Goal: Task Accomplishment & Management: Use online tool/utility

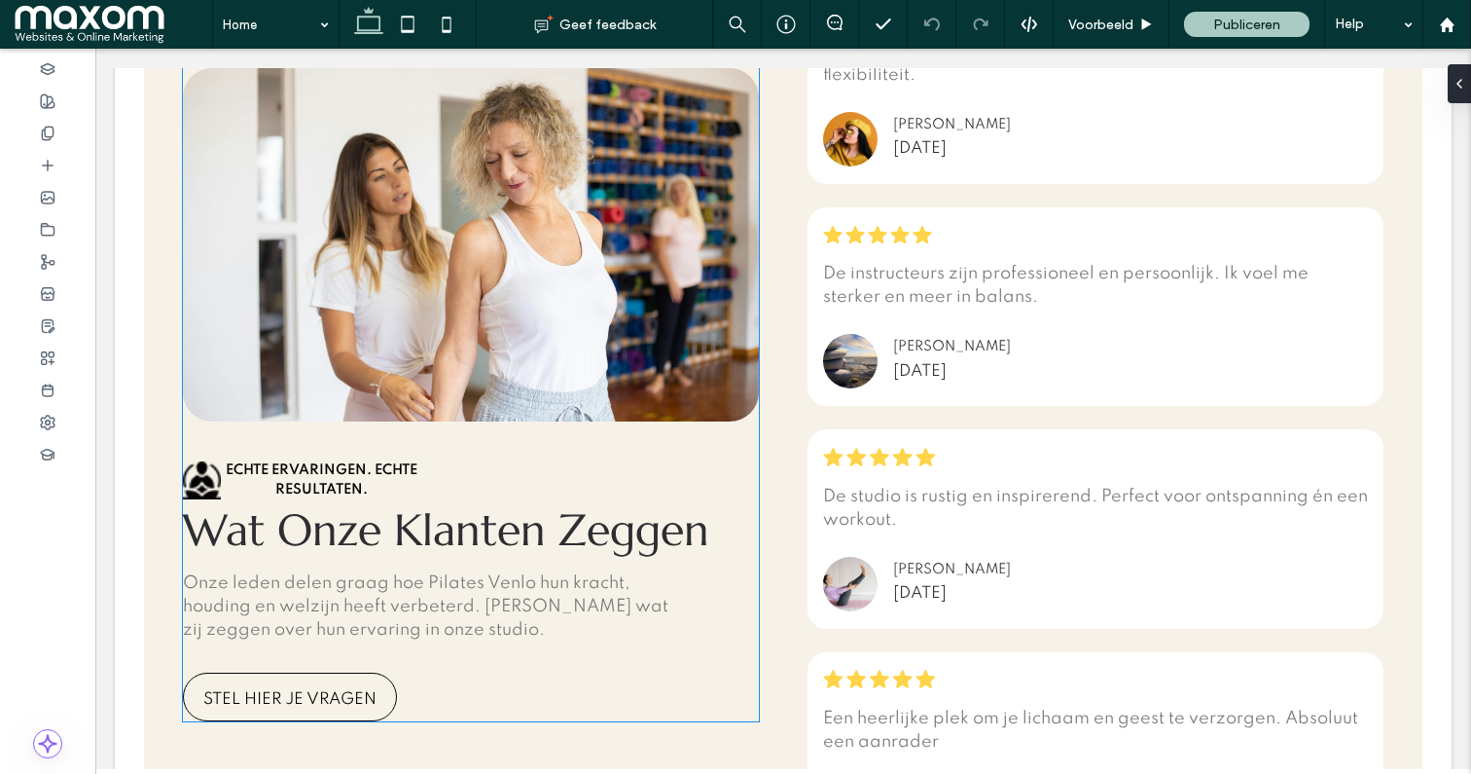
scroll to position [4320, 0]
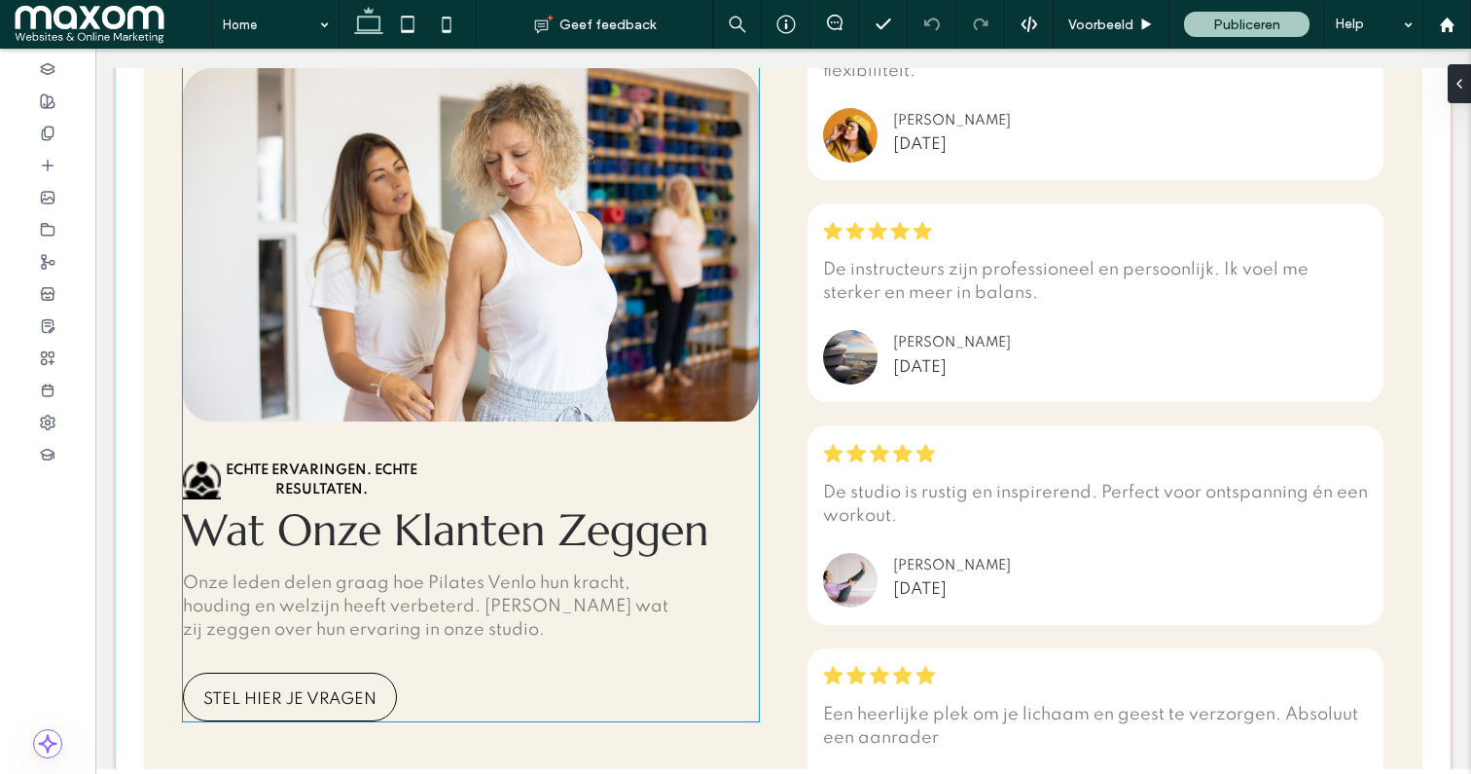
click at [322, 482] on span "Echte ervaringen. Echte resultaten." at bounding box center [322, 479] width 192 height 33
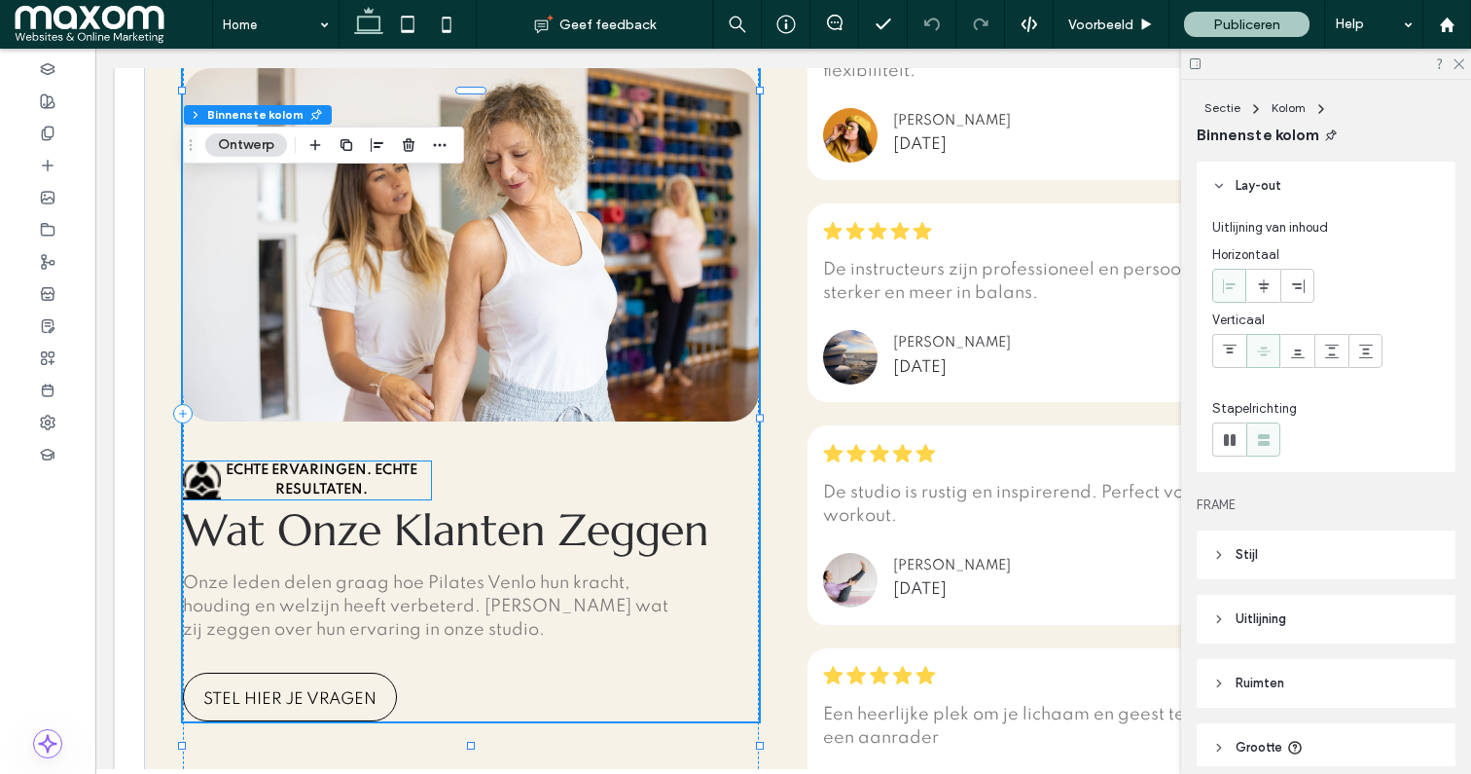
click at [319, 476] on span "Echte ervaringen. Echte resultaten." at bounding box center [322, 479] width 192 height 33
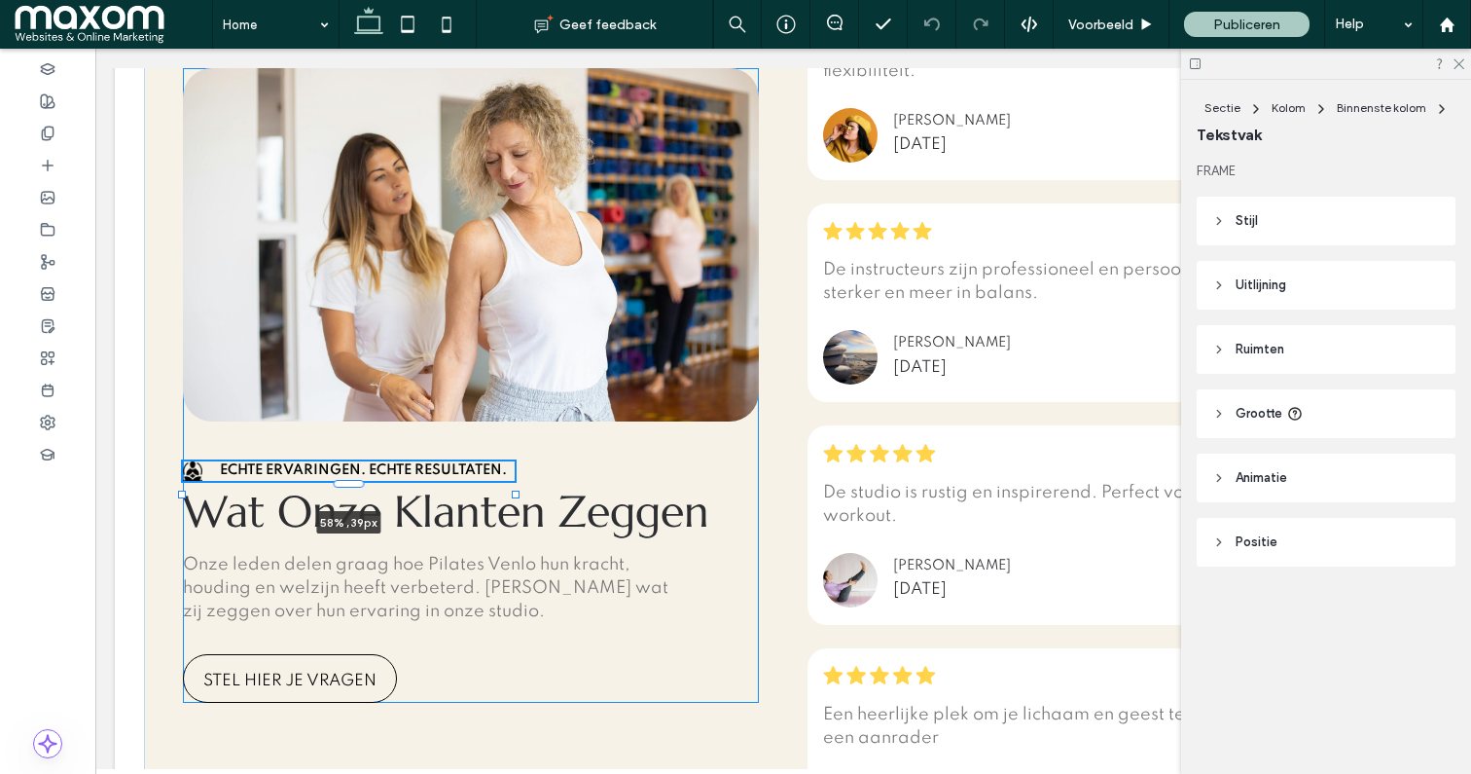
drag, startPoint x: 440, startPoint y: 482, endPoint x: 512, endPoint y: 480, distance: 72.0
click at [184, 485] on div at bounding box center [183, 485] width 1 height 1
type input "**"
type input "****"
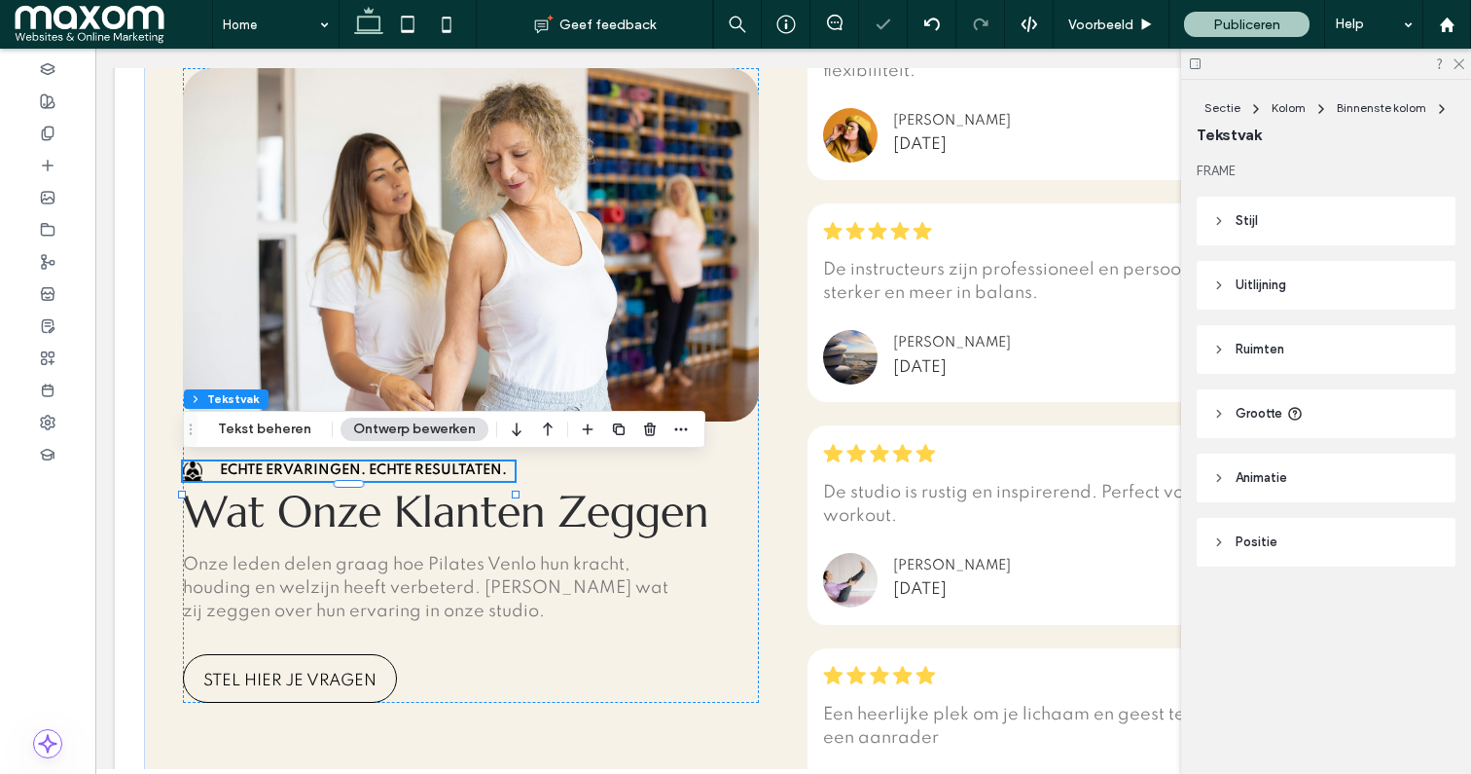
click at [191, 473] on div "Echte ervaringen. Echte resultaten." at bounding box center [349, 470] width 332 height 19
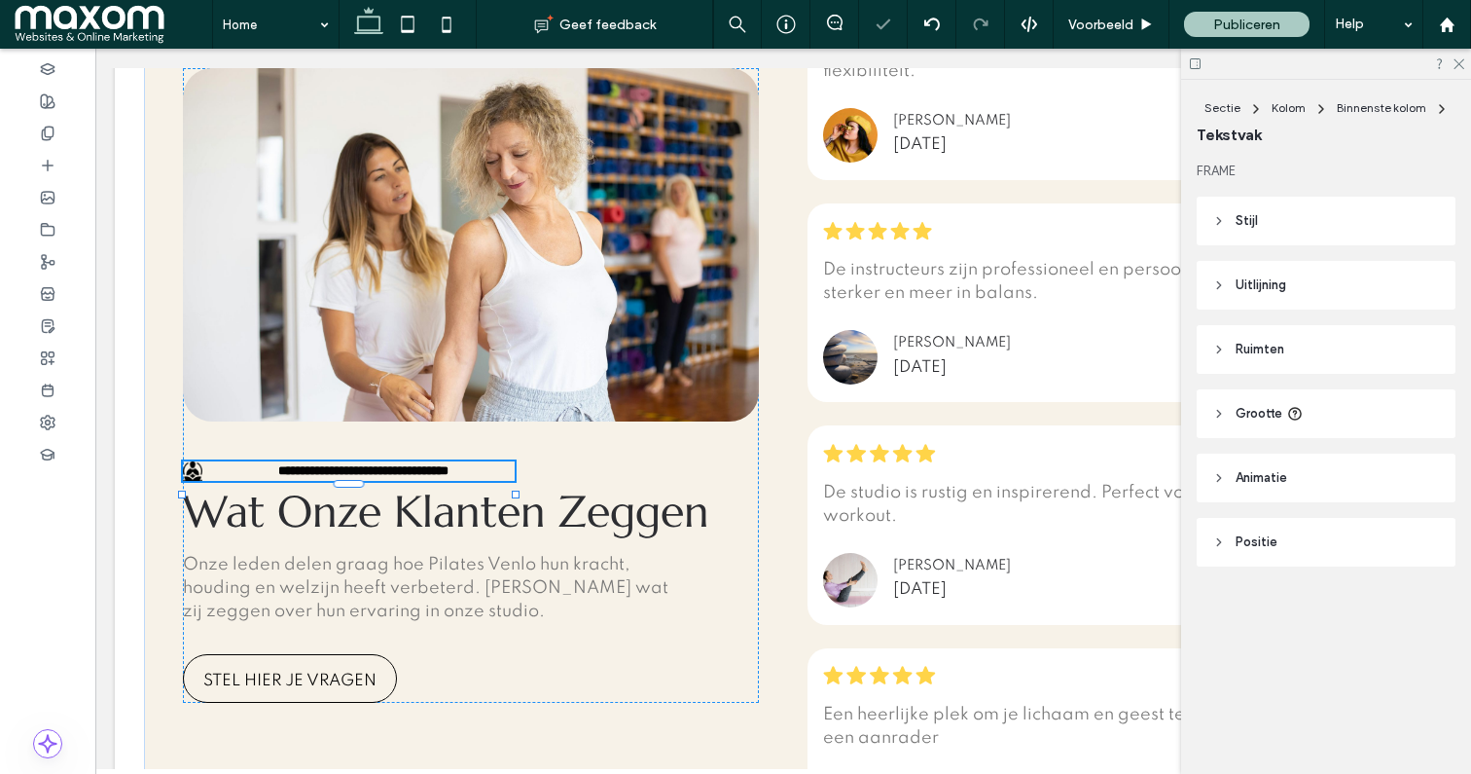
type input "*******"
type input "**"
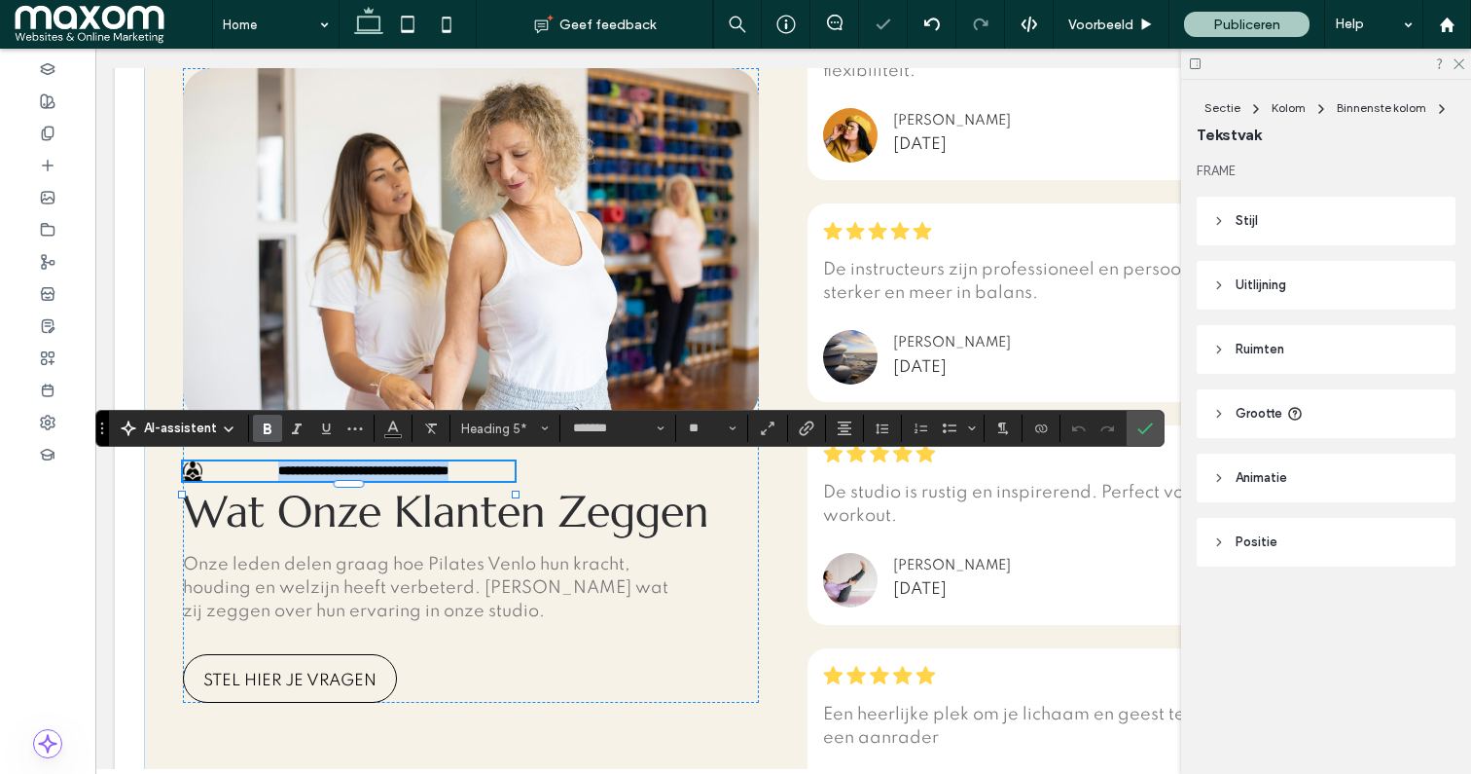
click at [194, 470] on div "**********" at bounding box center [349, 470] width 332 height 19
click at [523, 490] on div at bounding box center [521, 494] width 8 height 8
type input "****"
click at [181, 490] on div at bounding box center [182, 494] width 8 height 8
click at [1148, 433] on icon "Bevestigen" at bounding box center [1145, 428] width 16 height 16
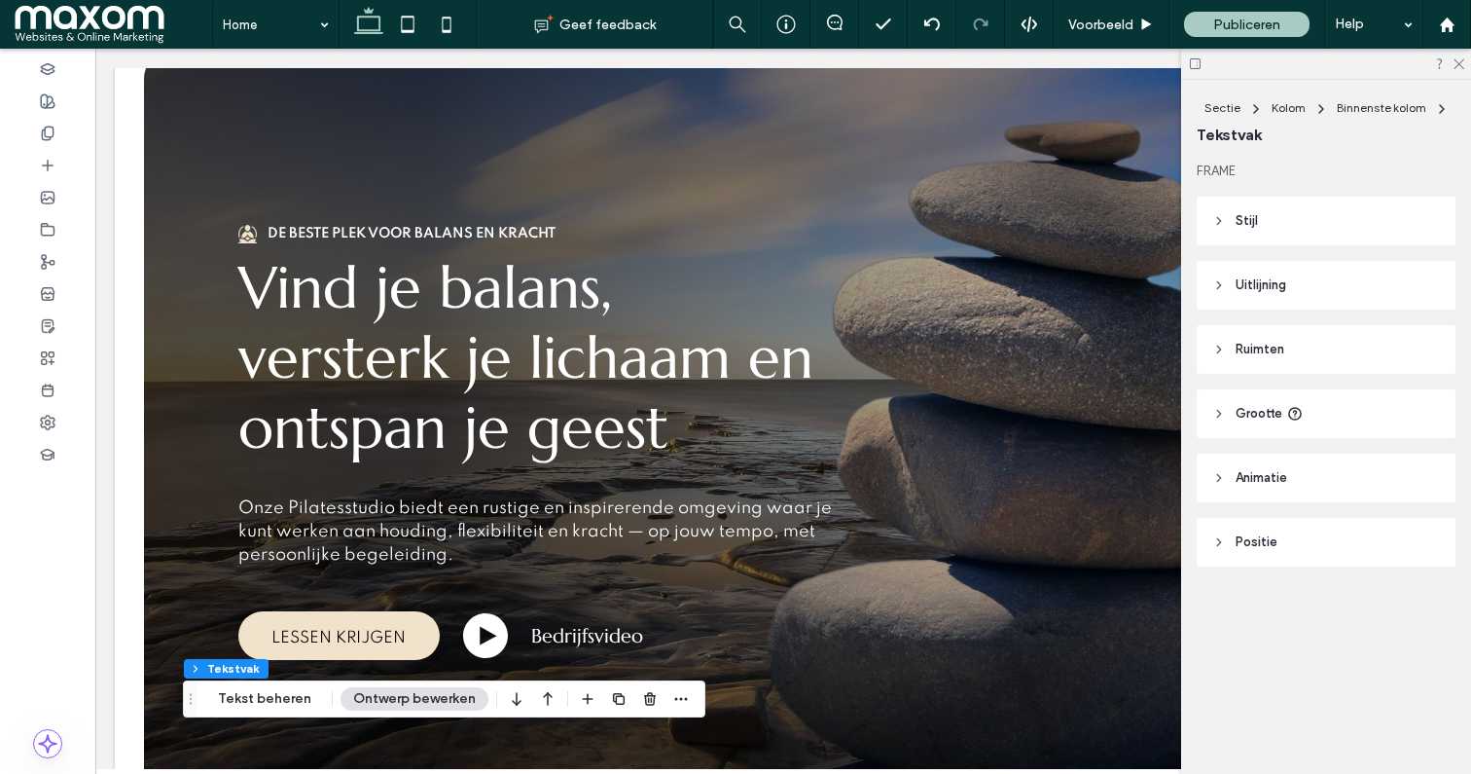
scroll to position [0, 0]
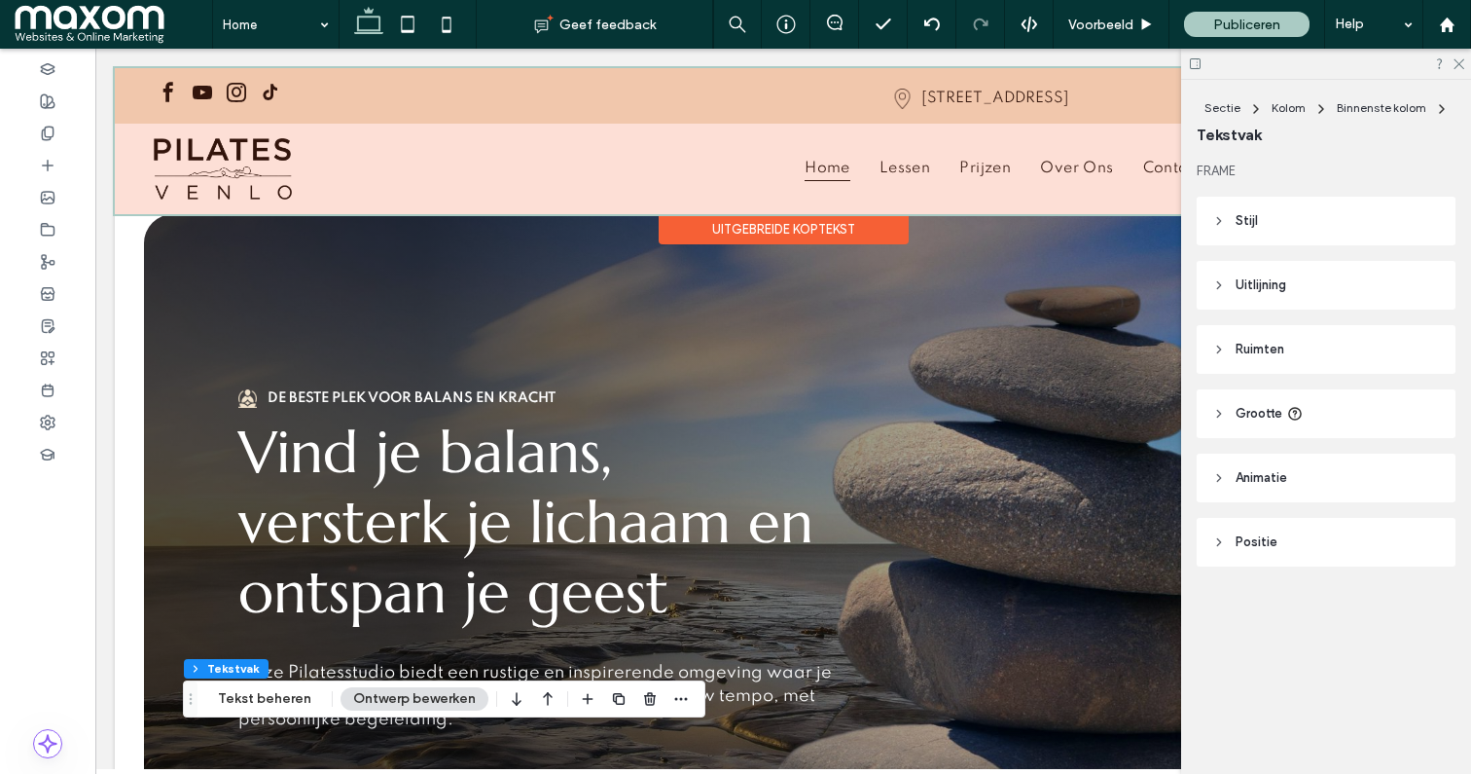
click at [253, 162] on div at bounding box center [783, 141] width 1337 height 146
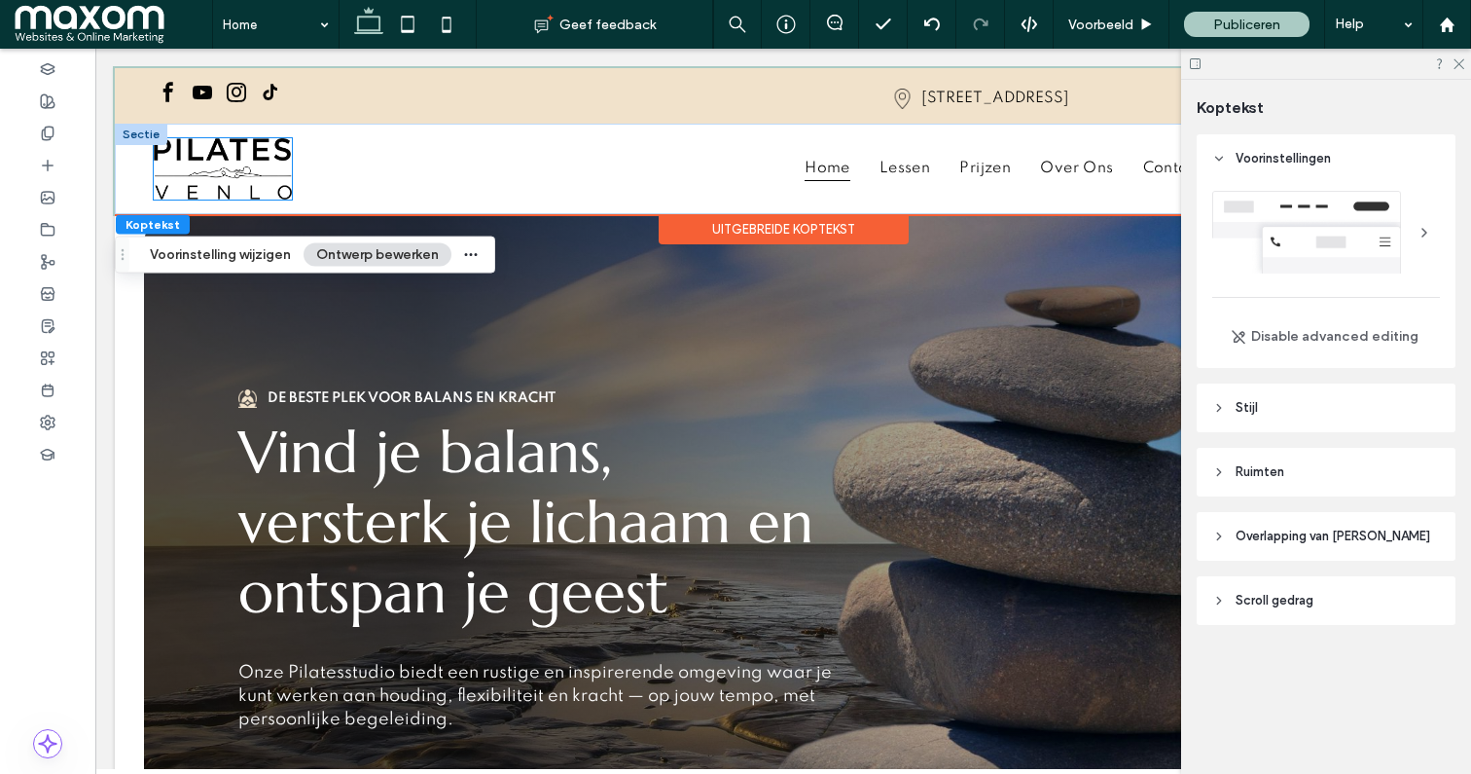
click at [281, 181] on img at bounding box center [223, 168] width 138 height 61
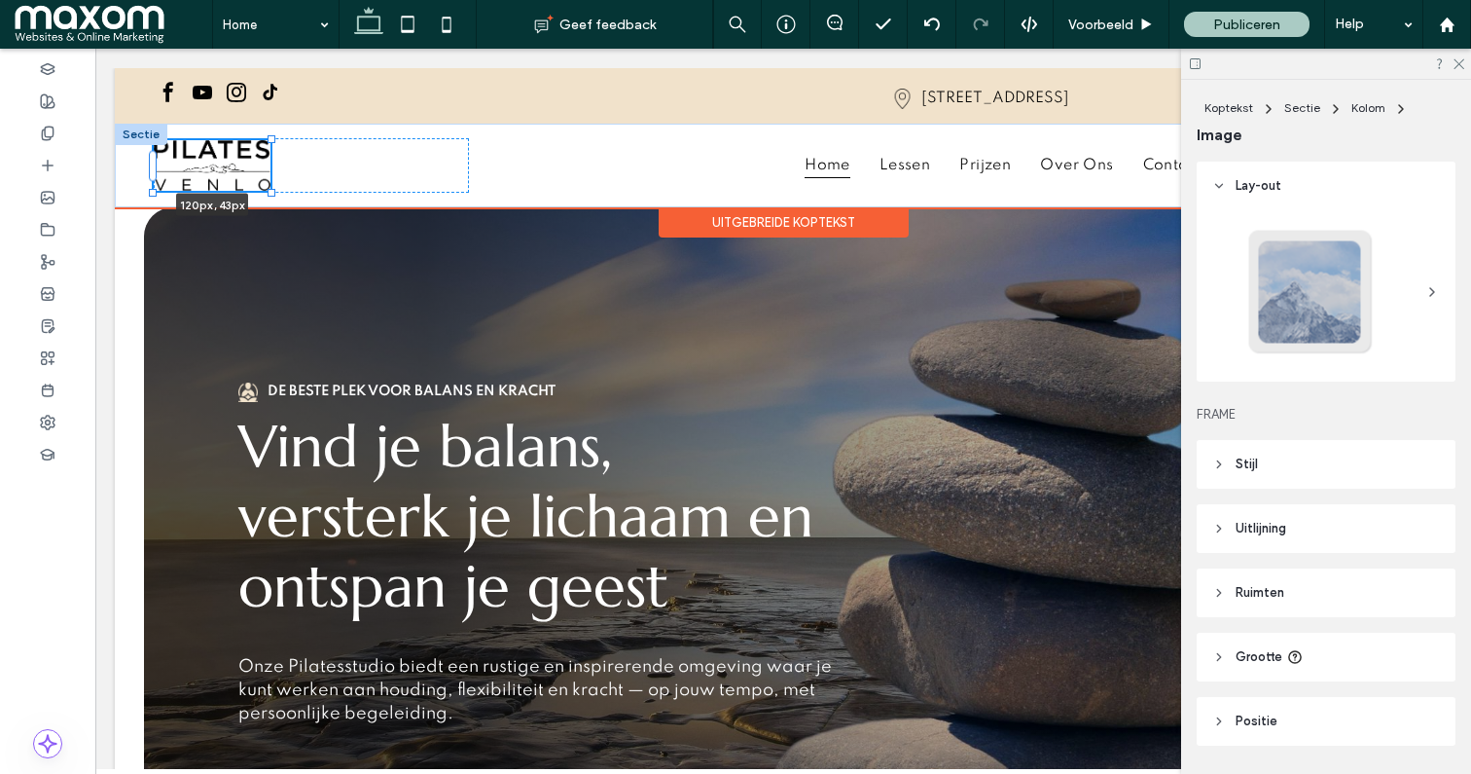
drag, startPoint x: 293, startPoint y: 191, endPoint x: 275, endPoint y: 174, distance: 24.1
click at [275, 174] on div "120px , 43px Home Lessen Prijzen Over ons Contact Boek een sessie [PHONE_NUMBER]" at bounding box center [783, 166] width 1337 height 84
type input "***"
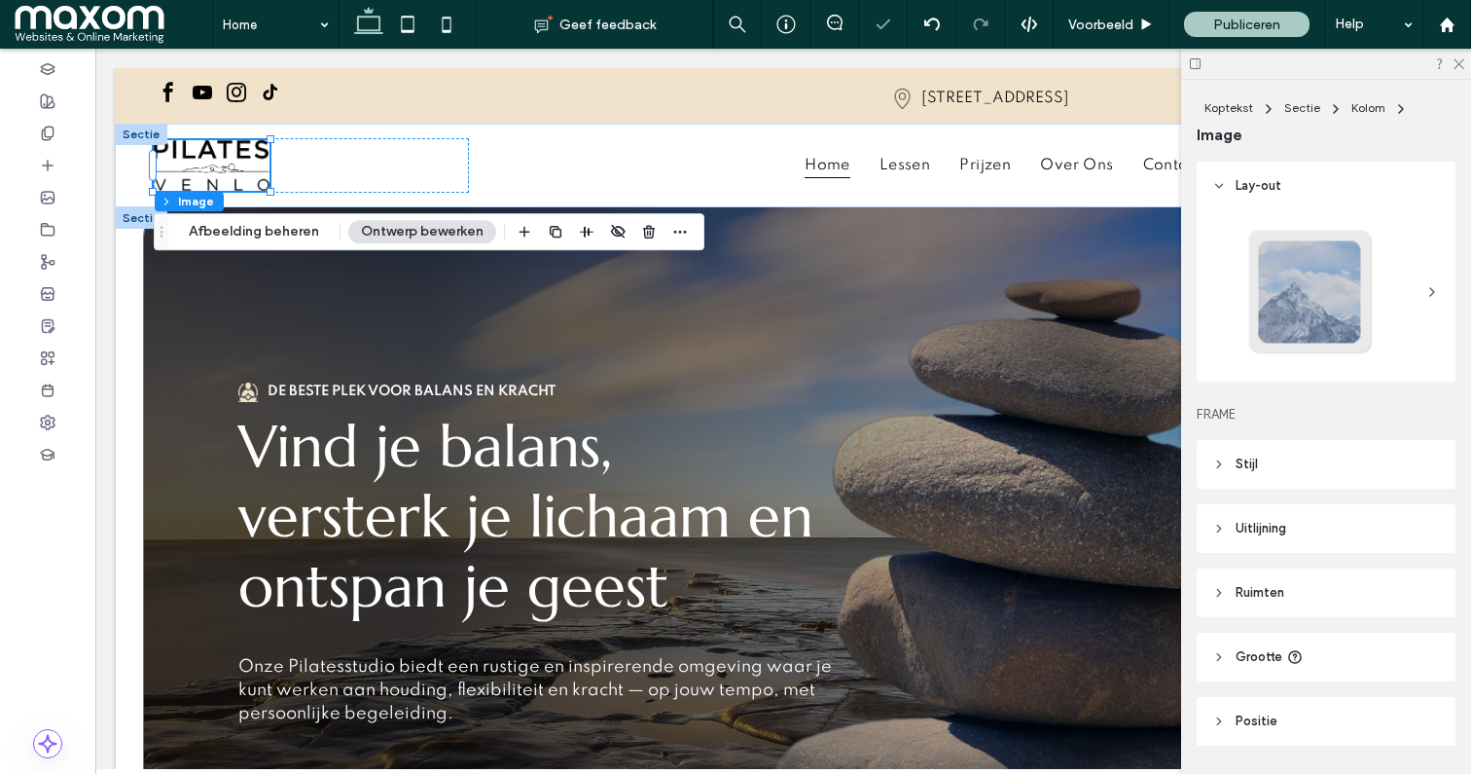
click at [292, 299] on div "De beste plek voor balans en kracht Vind je balans, versterk je lichaam en onts…" at bounding box center [783, 600] width 1168 height 786
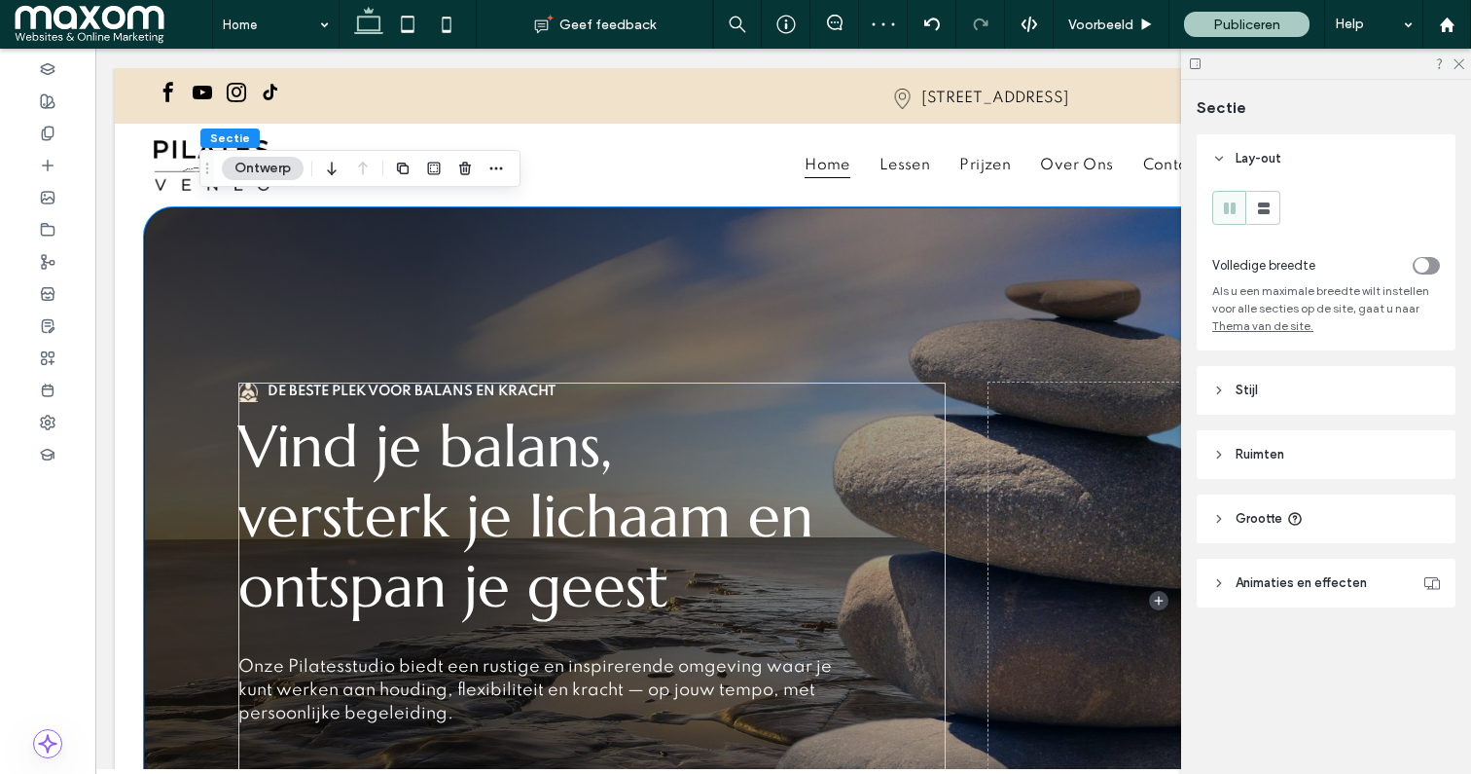
click at [127, 251] on div "De beste plek voor balans en kracht Vind je balans, versterk je lichaam en onts…" at bounding box center [783, 600] width 1337 height 786
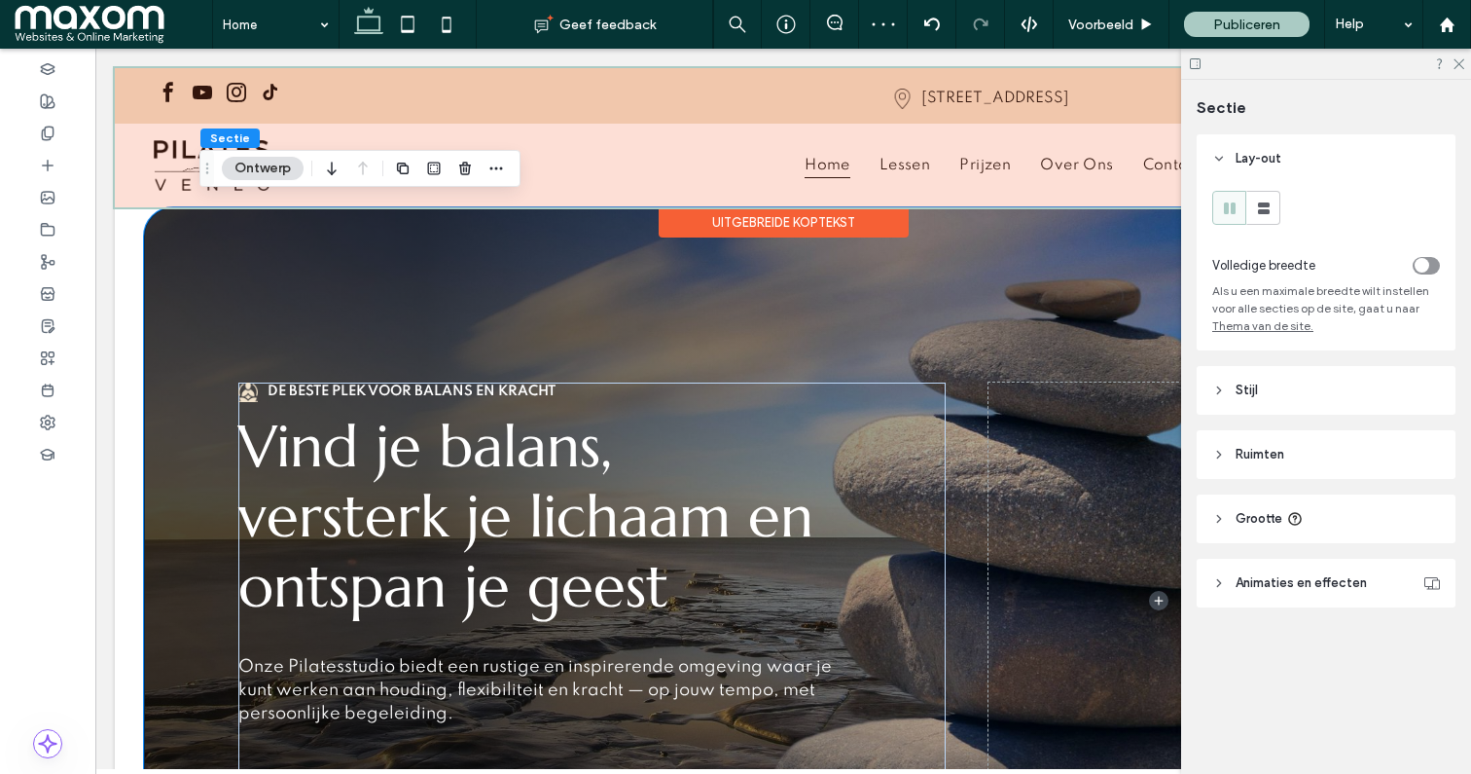
click at [458, 81] on div at bounding box center [783, 137] width 1337 height 139
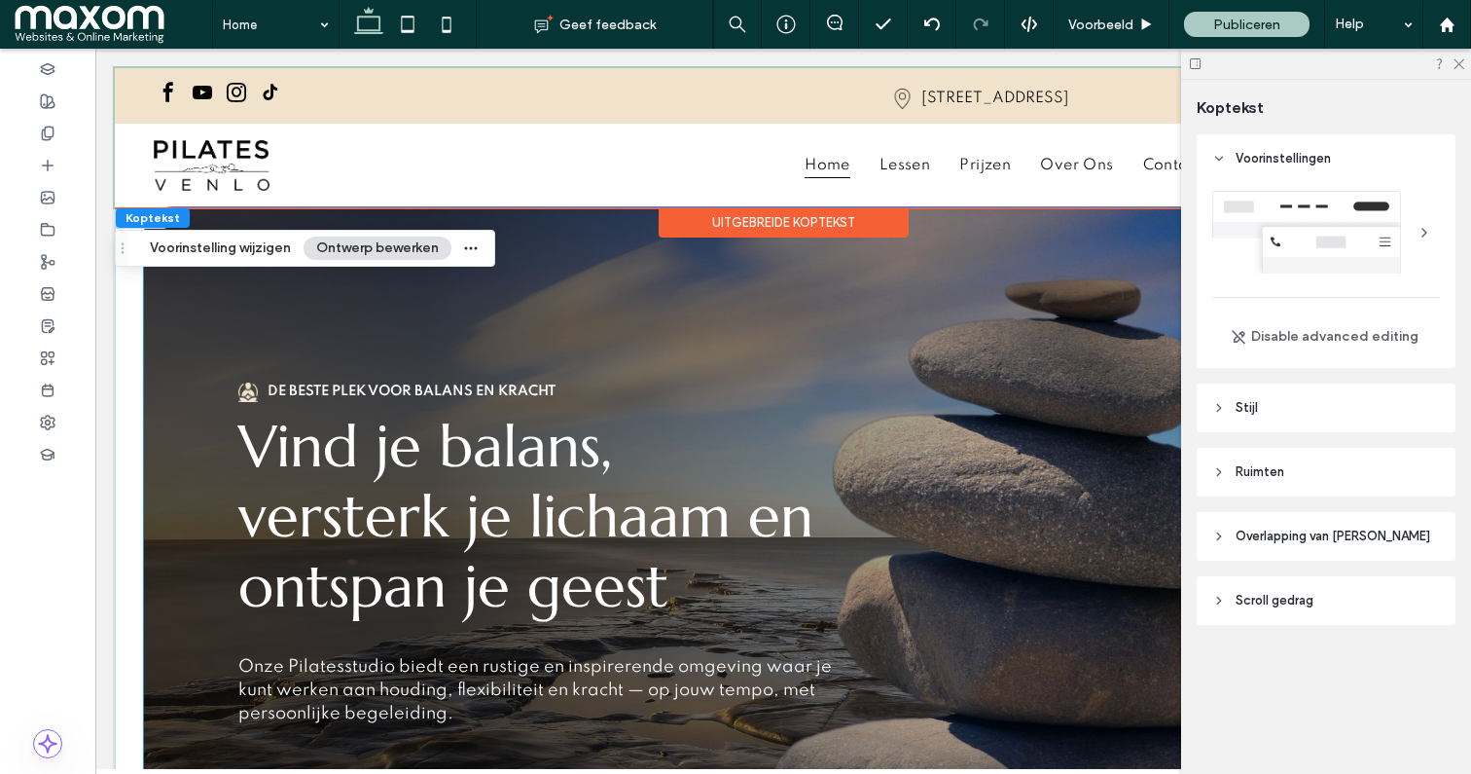
click at [577, 220] on div "De beste plek voor balans en kracht Vind je balans, versterk je lichaam en onts…" at bounding box center [783, 600] width 1168 height 786
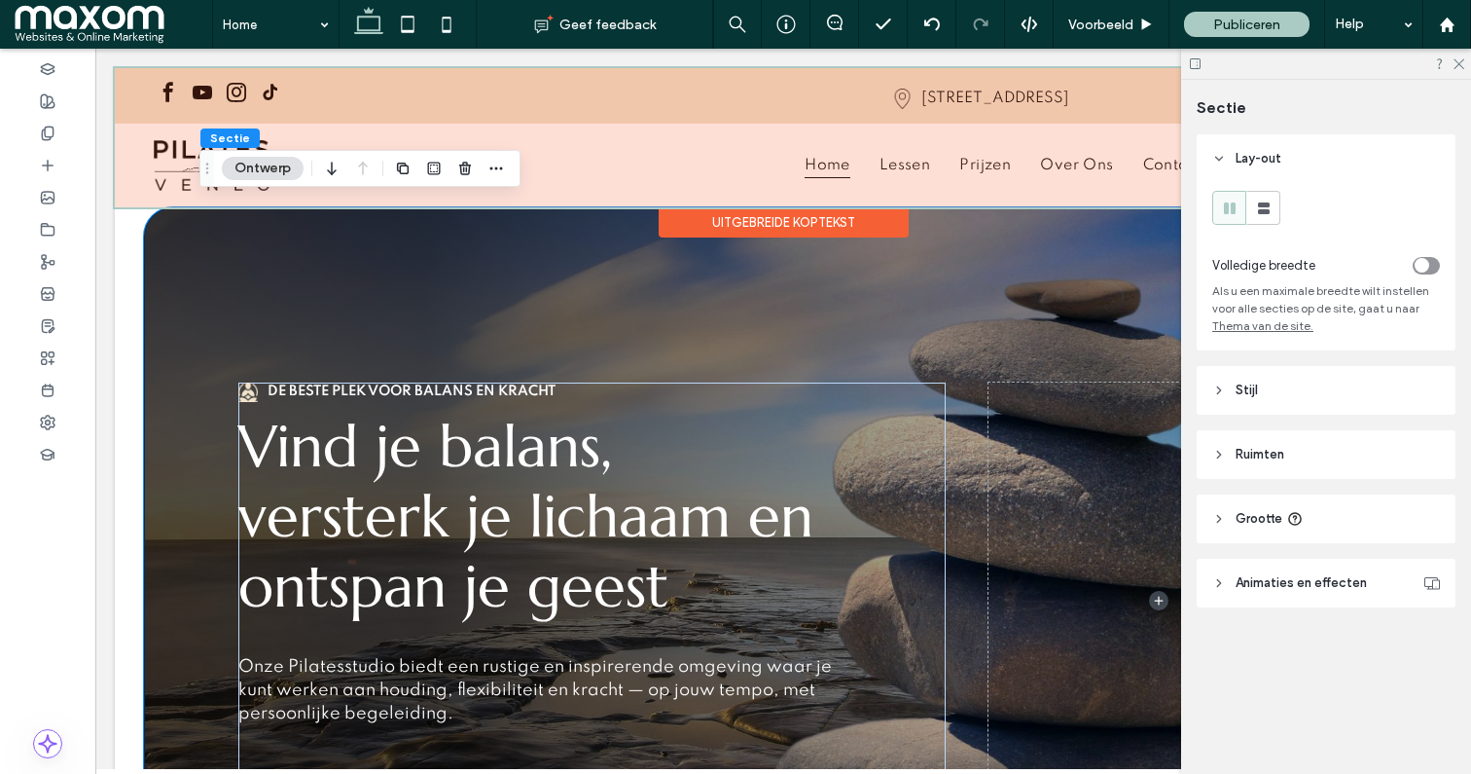
click at [242, 78] on div at bounding box center [783, 137] width 1337 height 139
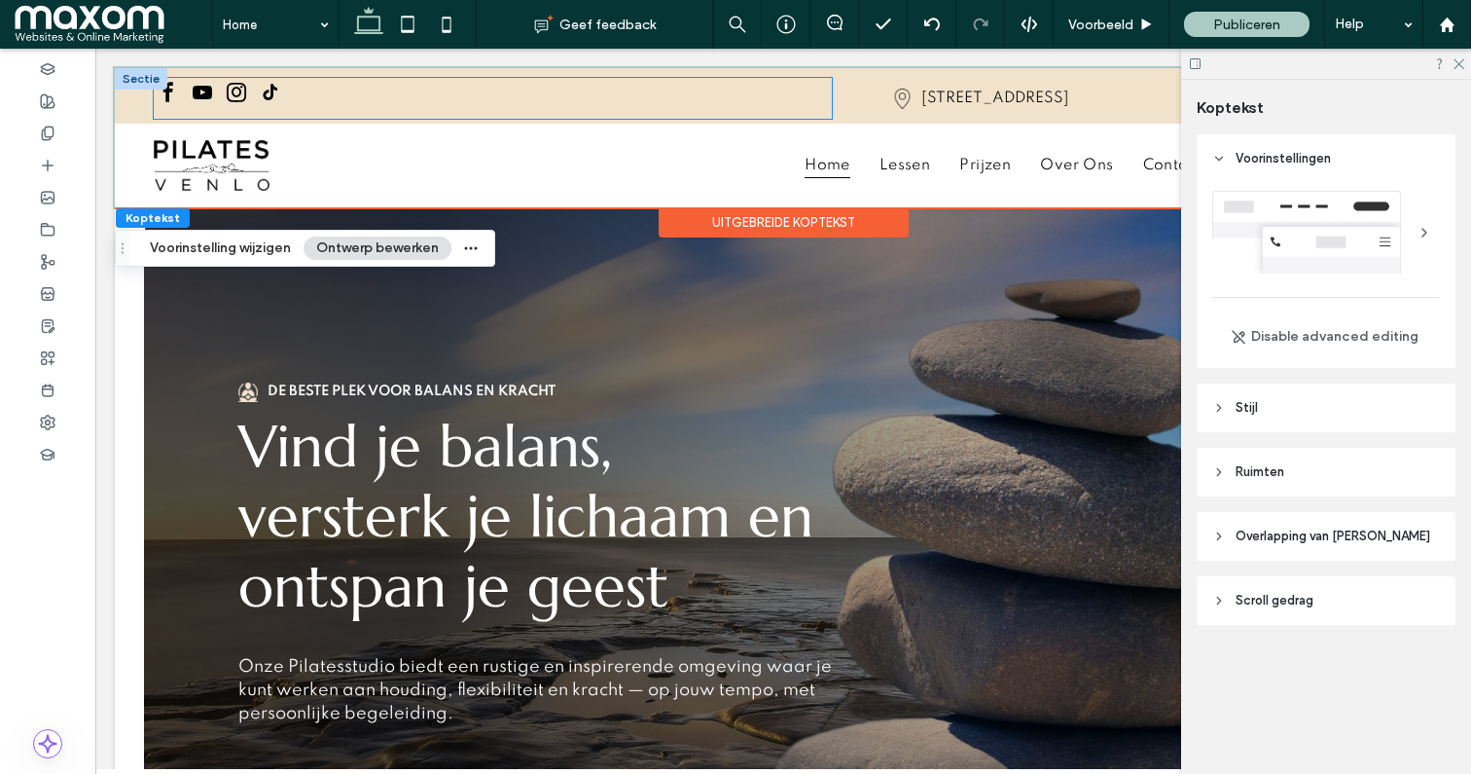
click at [222, 90] on span "instagram" at bounding box center [236, 92] width 29 height 29
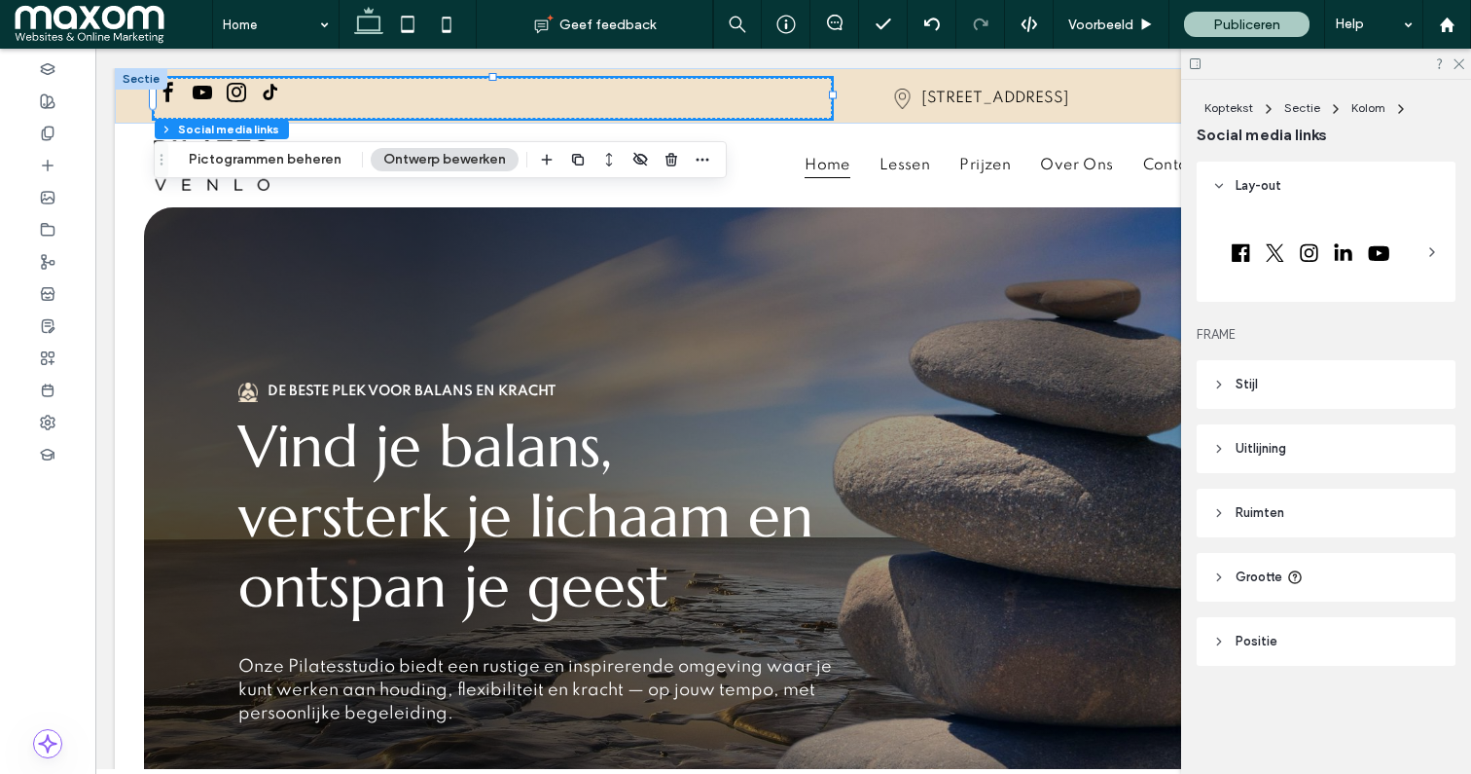
click at [1248, 379] on span "Stijl" at bounding box center [1247, 384] width 22 height 19
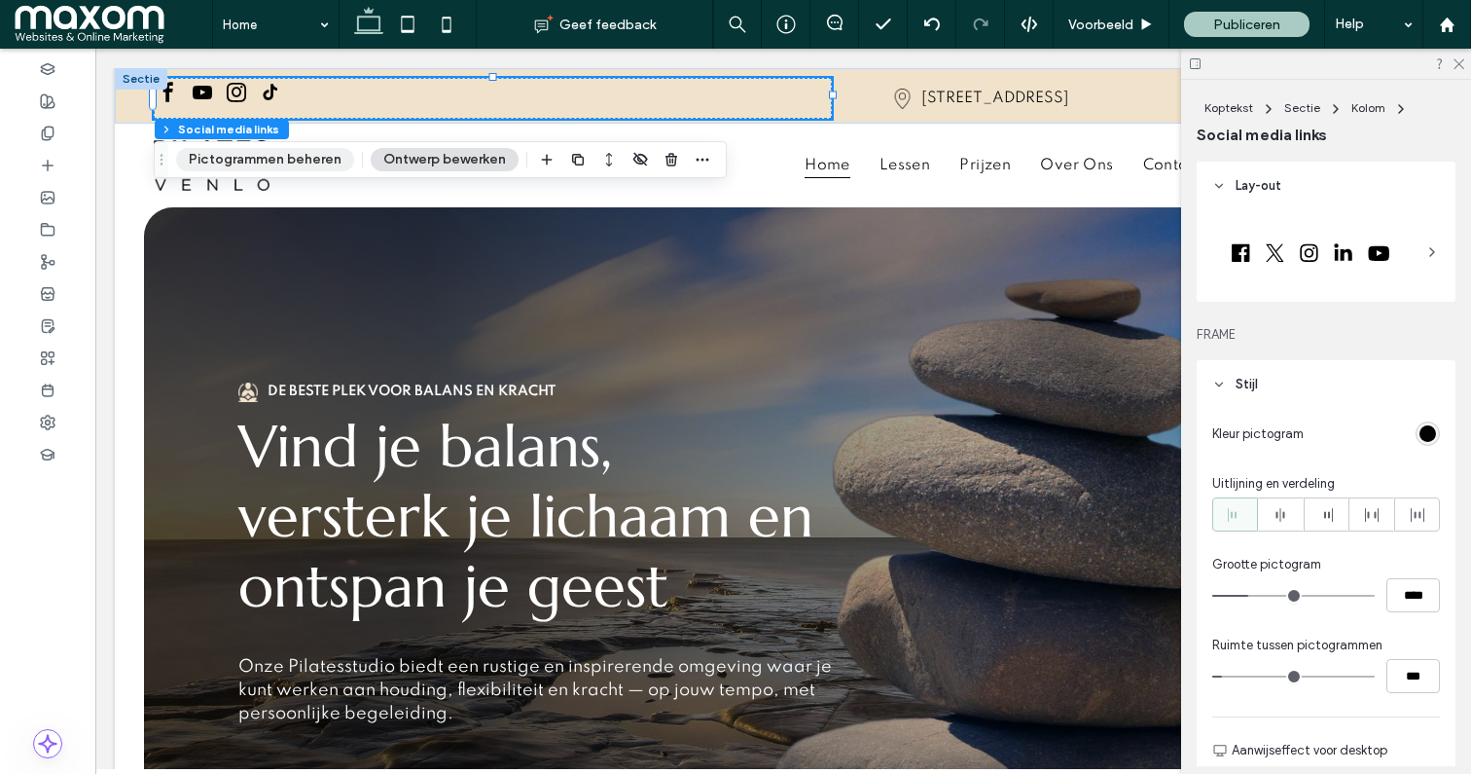
click at [294, 152] on button "Pictogrammen beheren" at bounding box center [265, 159] width 178 height 23
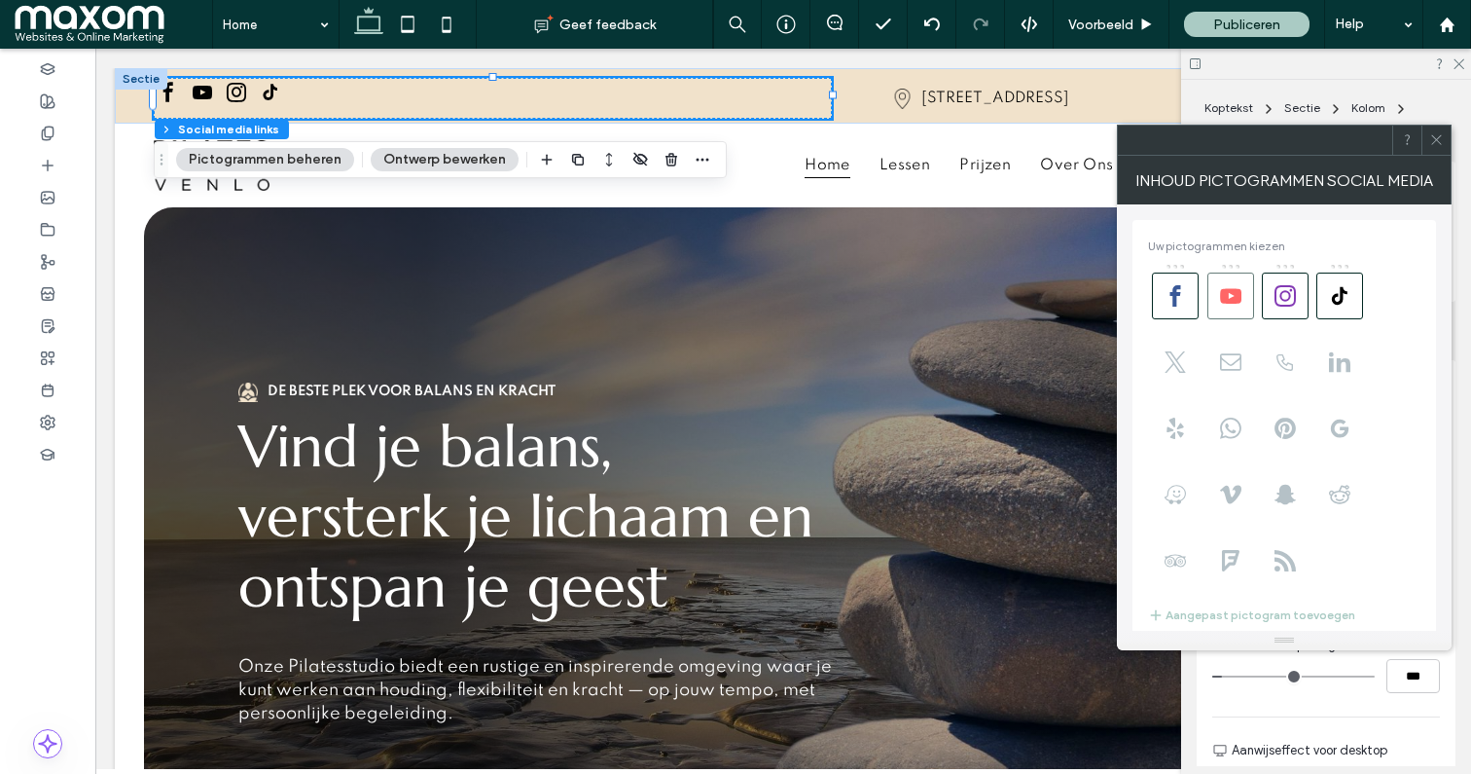
click at [1233, 302] on use at bounding box center [1230, 295] width 21 height 15
click at [1437, 142] on icon at bounding box center [1436, 139] width 15 height 15
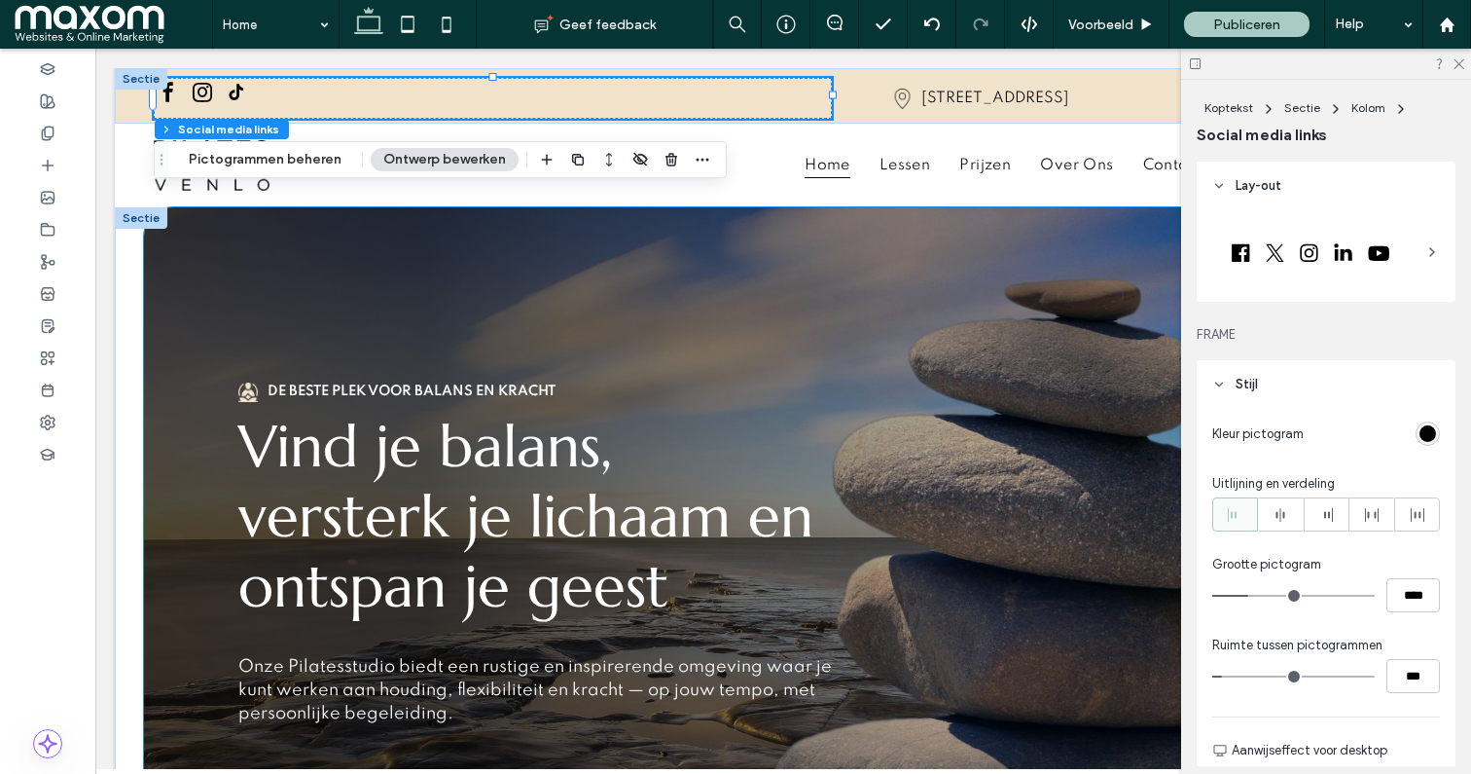
click at [344, 248] on div "De beste plek voor balans en kracht Vind je balans, versterk je lichaam en onts…" at bounding box center [783, 600] width 1168 height 786
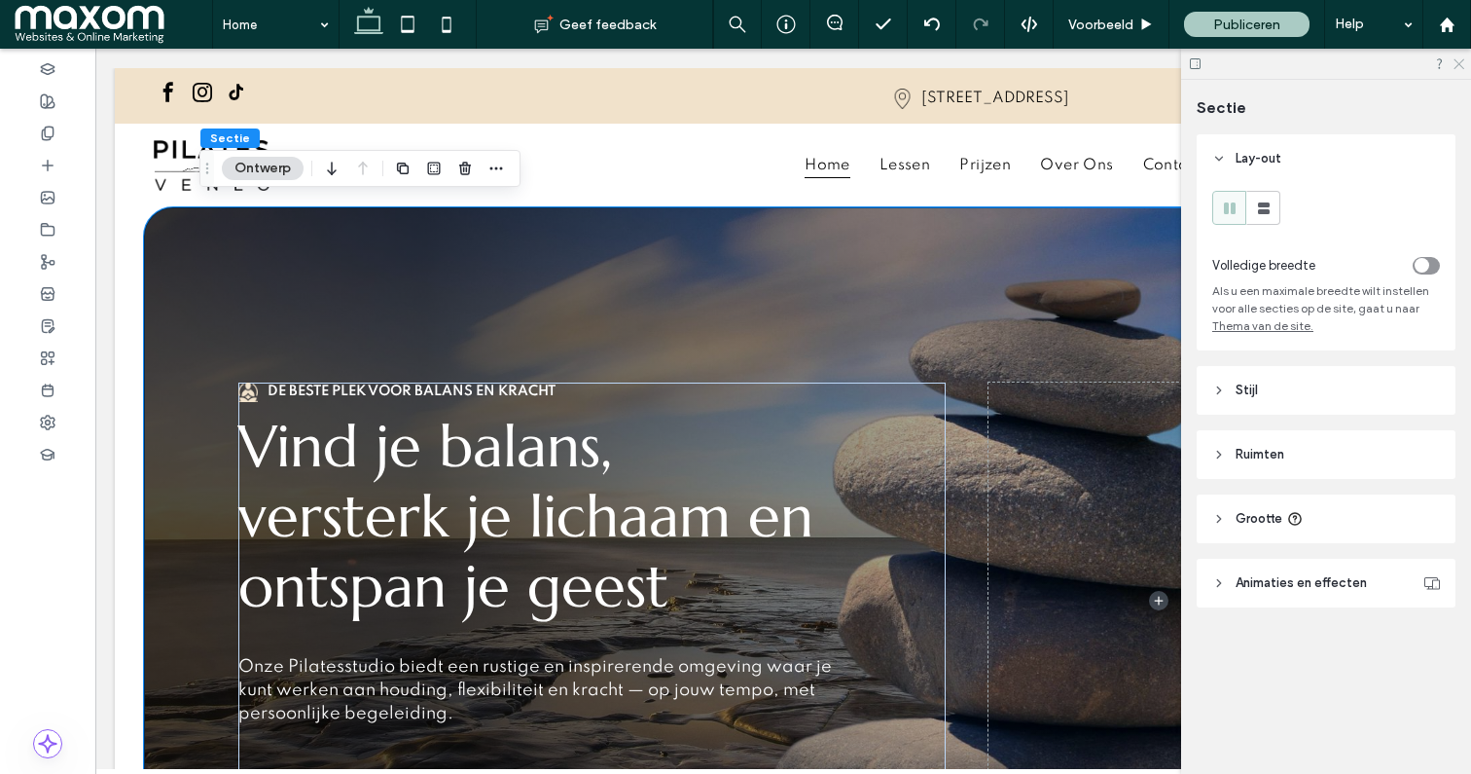
click at [1458, 62] on use at bounding box center [1459, 64] width 11 height 11
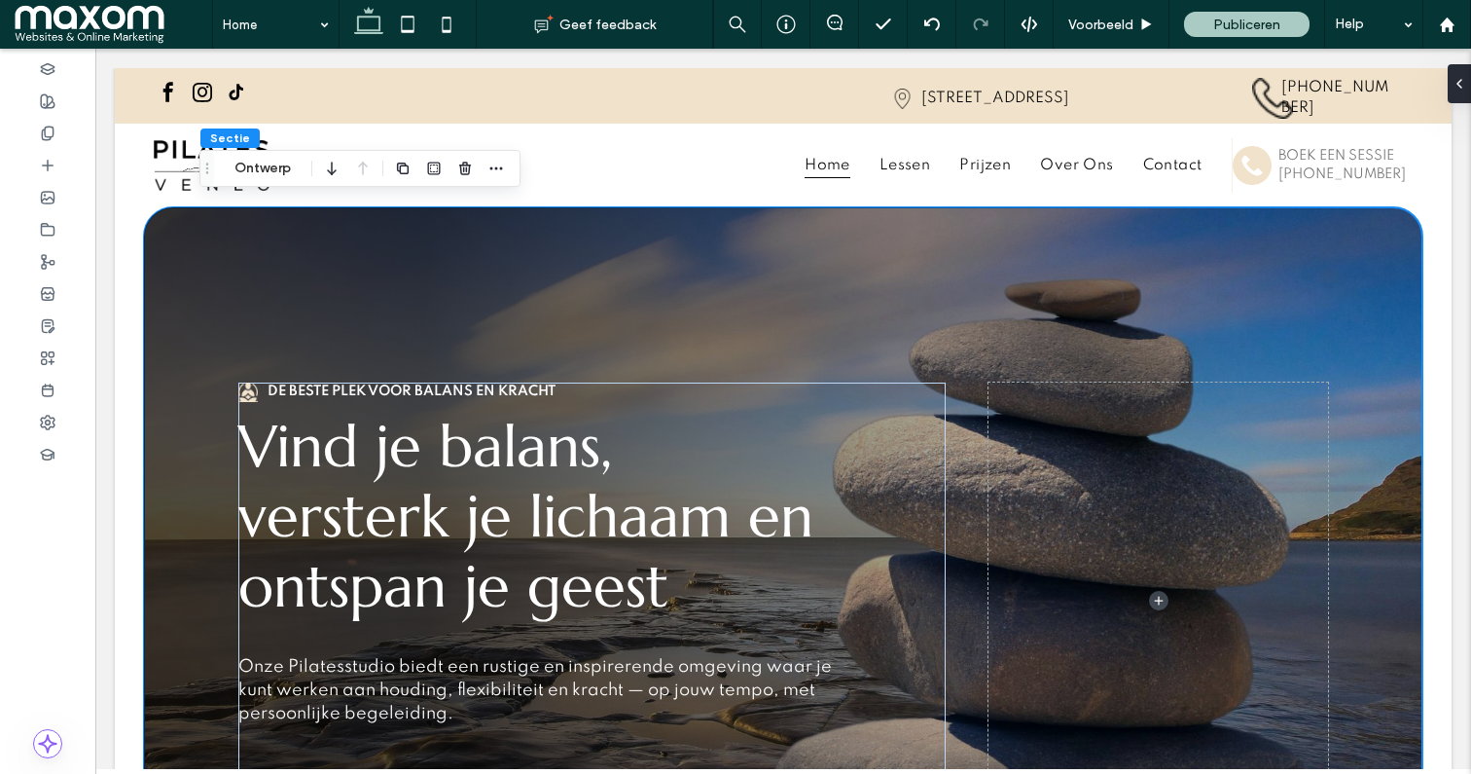
click at [138, 214] on div "De beste plek voor balans en kracht Vind je balans, versterk je lichaam en onts…" at bounding box center [783, 600] width 1337 height 786
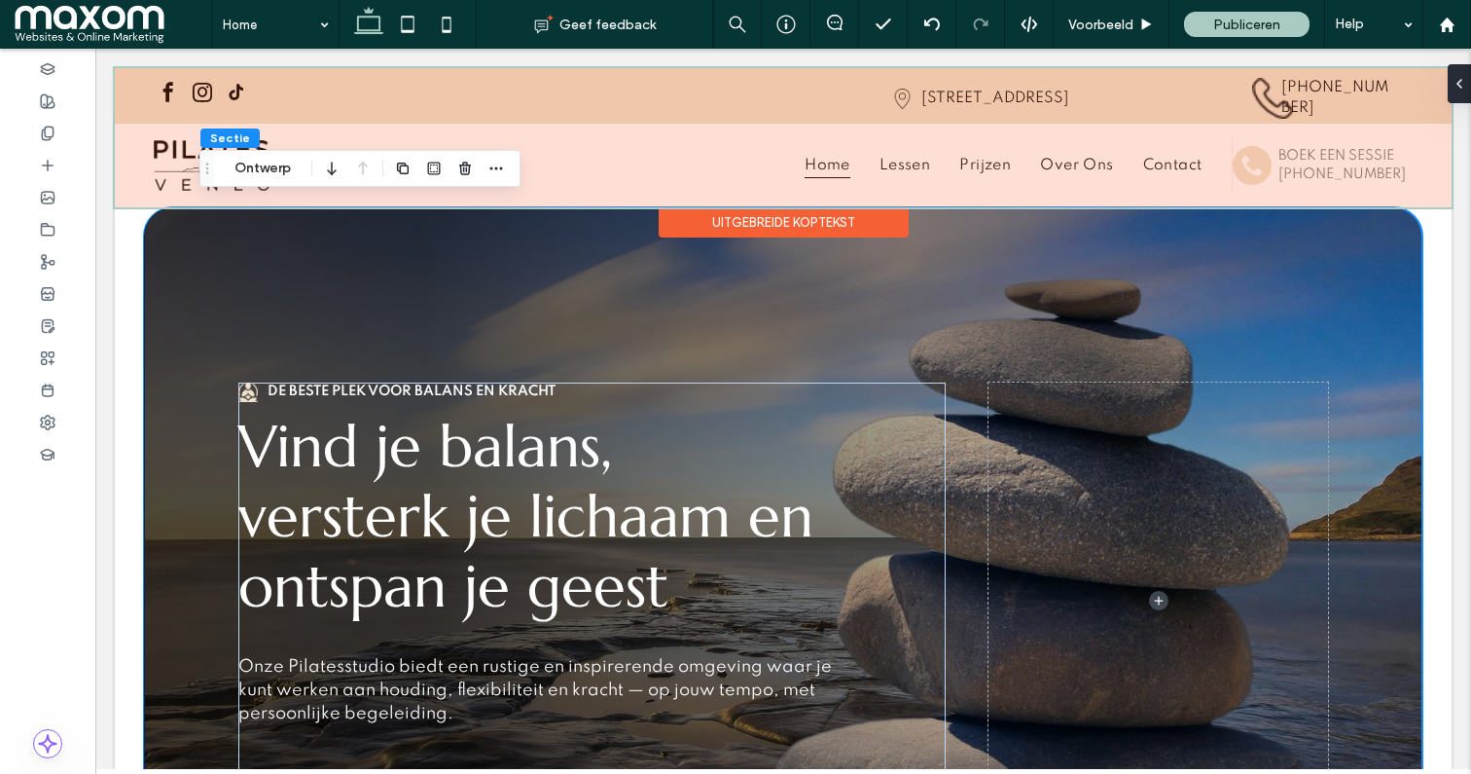
click at [161, 154] on div at bounding box center [783, 137] width 1337 height 139
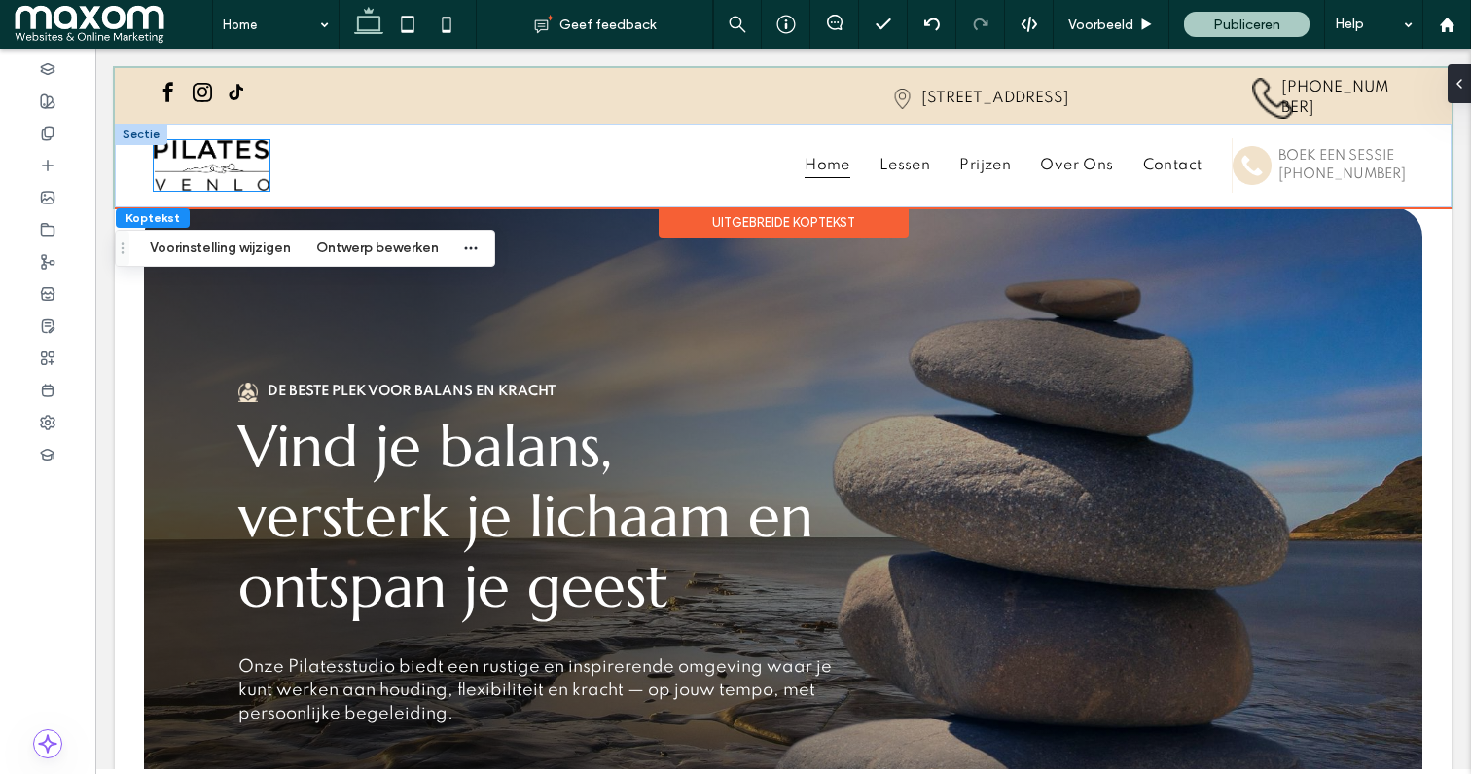
click at [207, 150] on img at bounding box center [212, 165] width 116 height 51
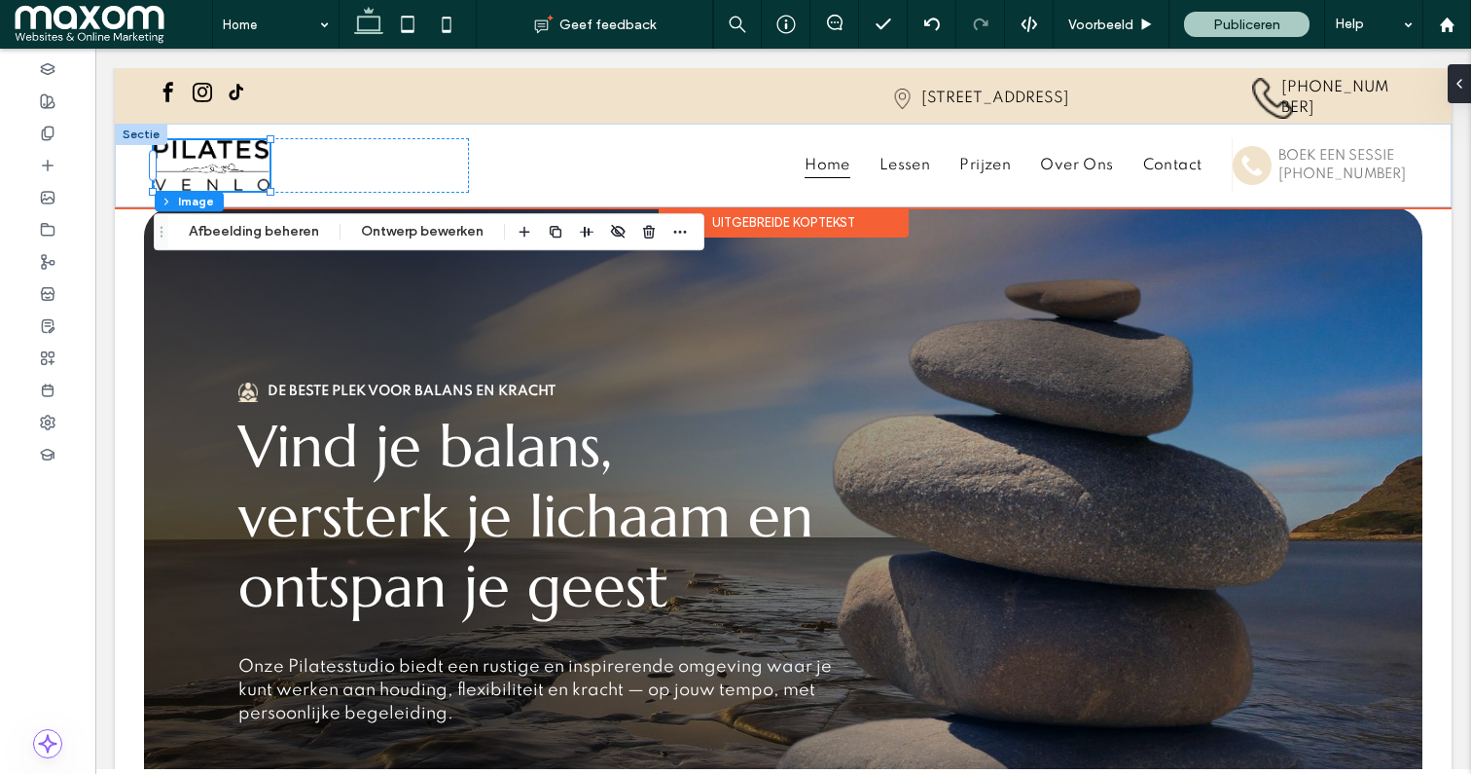
click at [233, 151] on img at bounding box center [212, 165] width 116 height 51
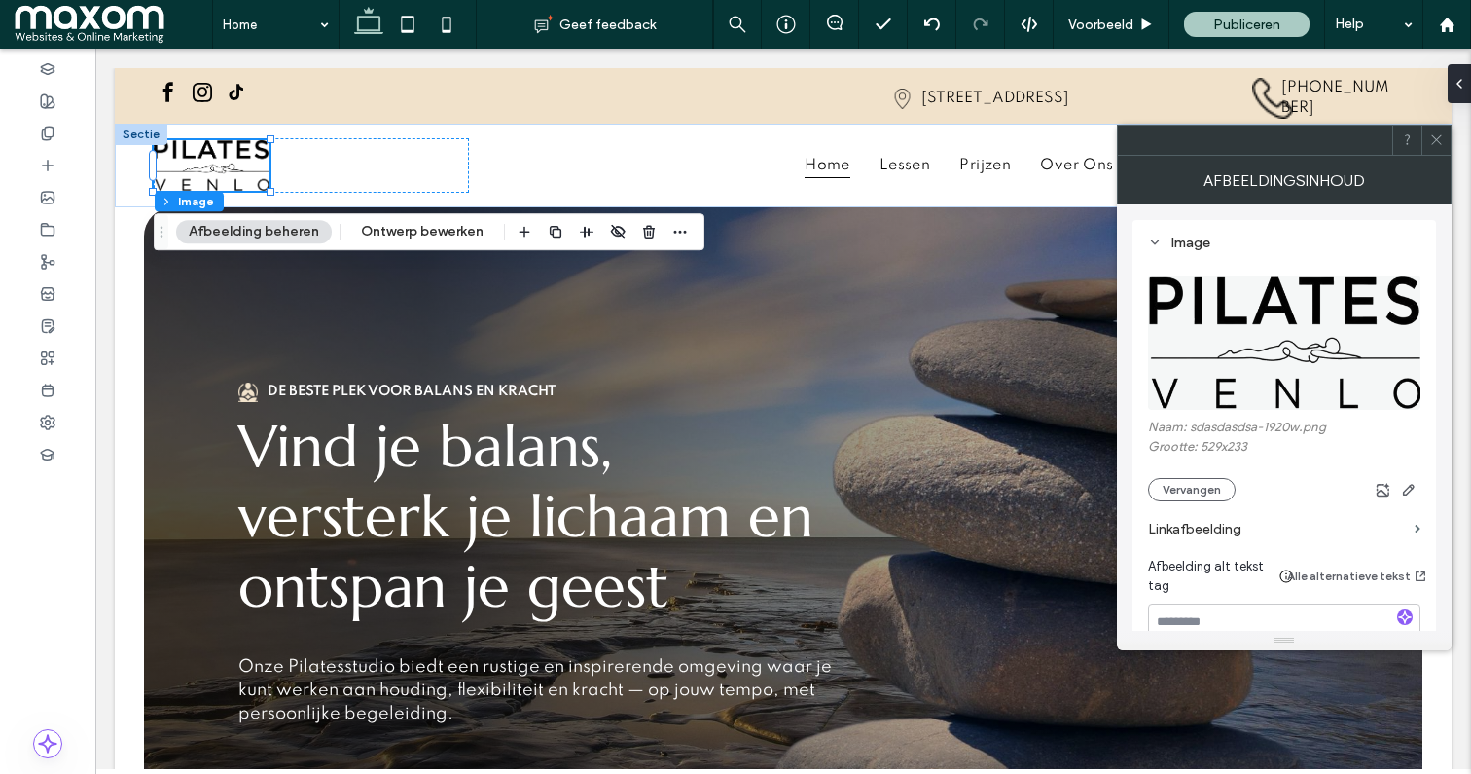
click at [1437, 142] on icon at bounding box center [1436, 139] width 15 height 15
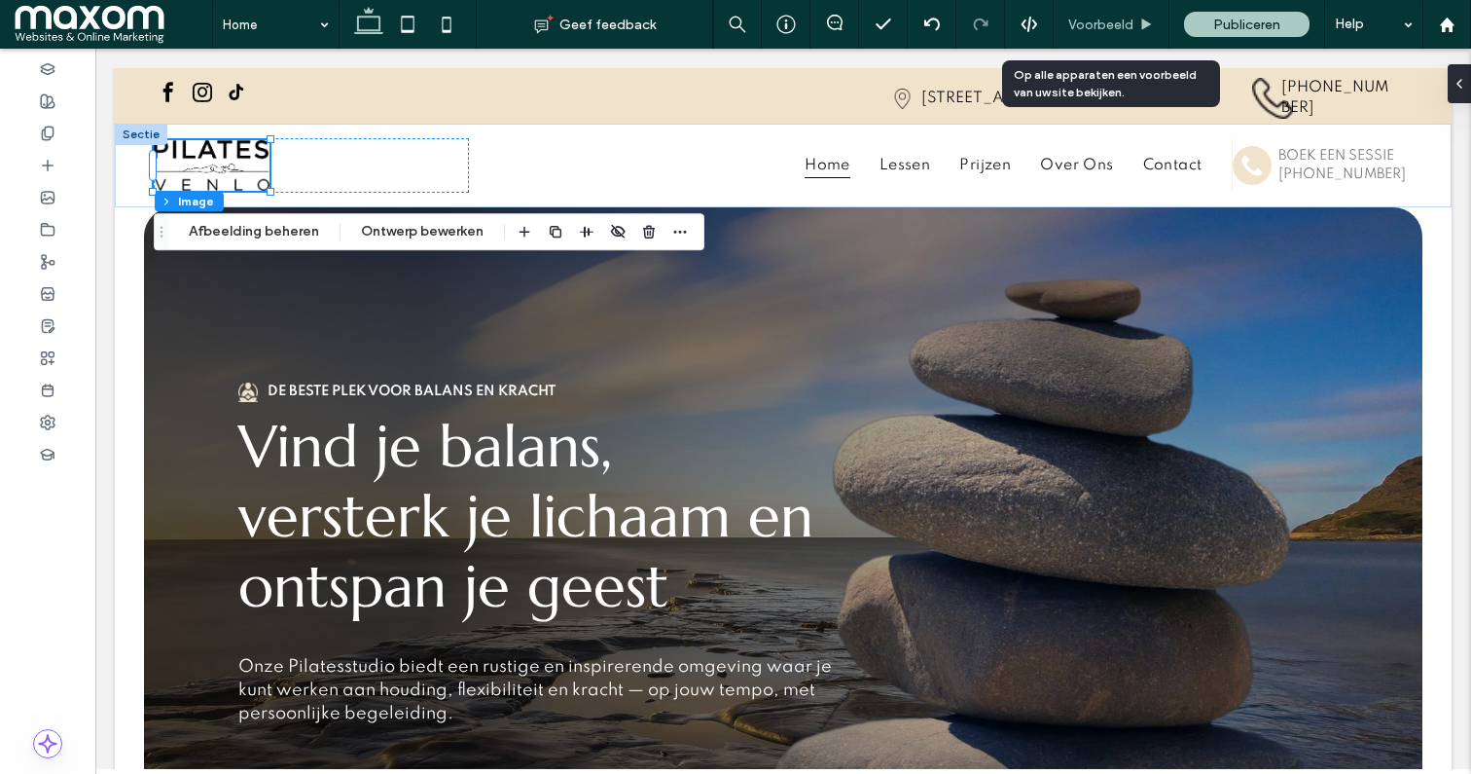
click at [1097, 42] on div "Voorbeeld" at bounding box center [1112, 24] width 116 height 49
click at [1100, 34] on div "Voorbeeld" at bounding box center [1112, 24] width 116 height 49
click at [1100, 25] on span "Voorbeeld" at bounding box center [1100, 25] width 65 height 17
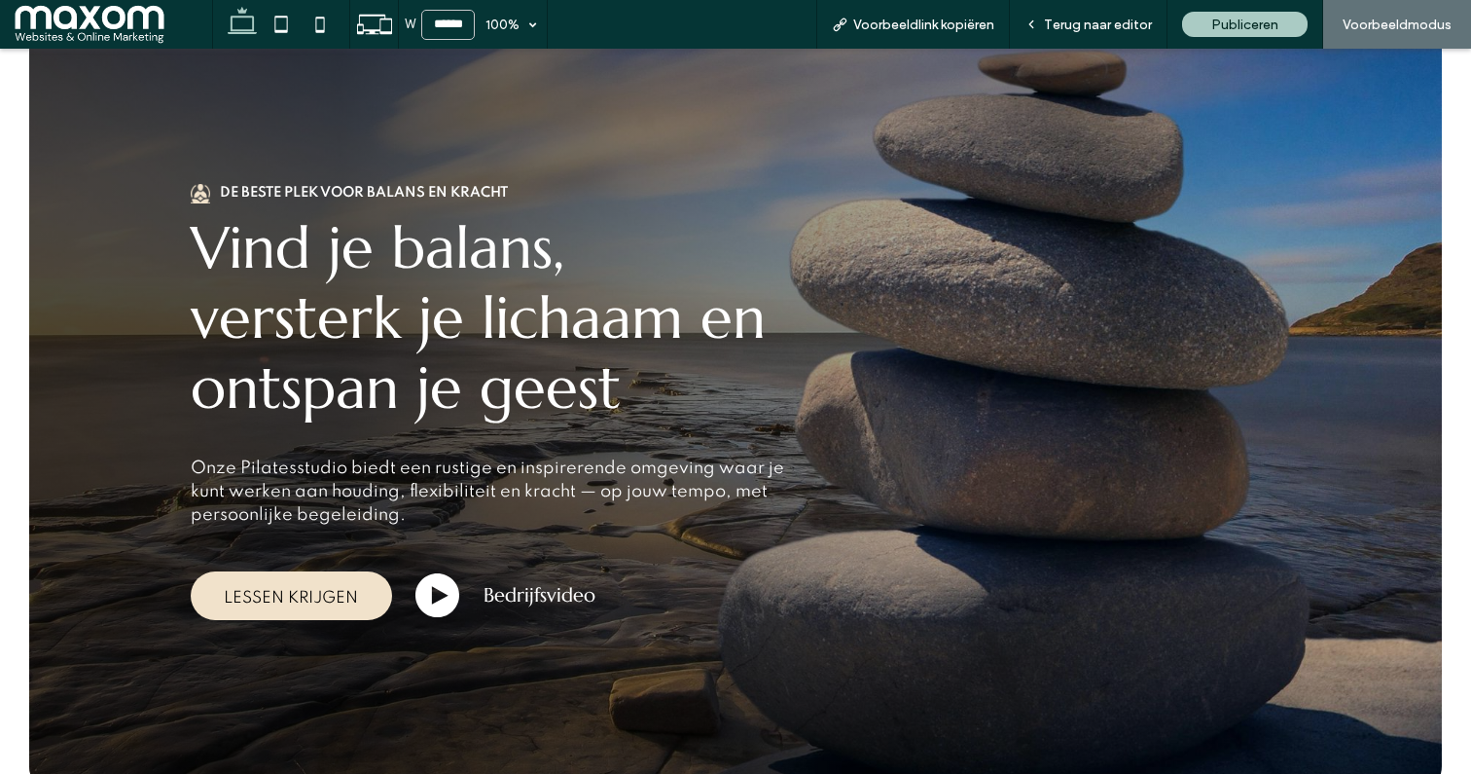
scroll to position [185, 0]
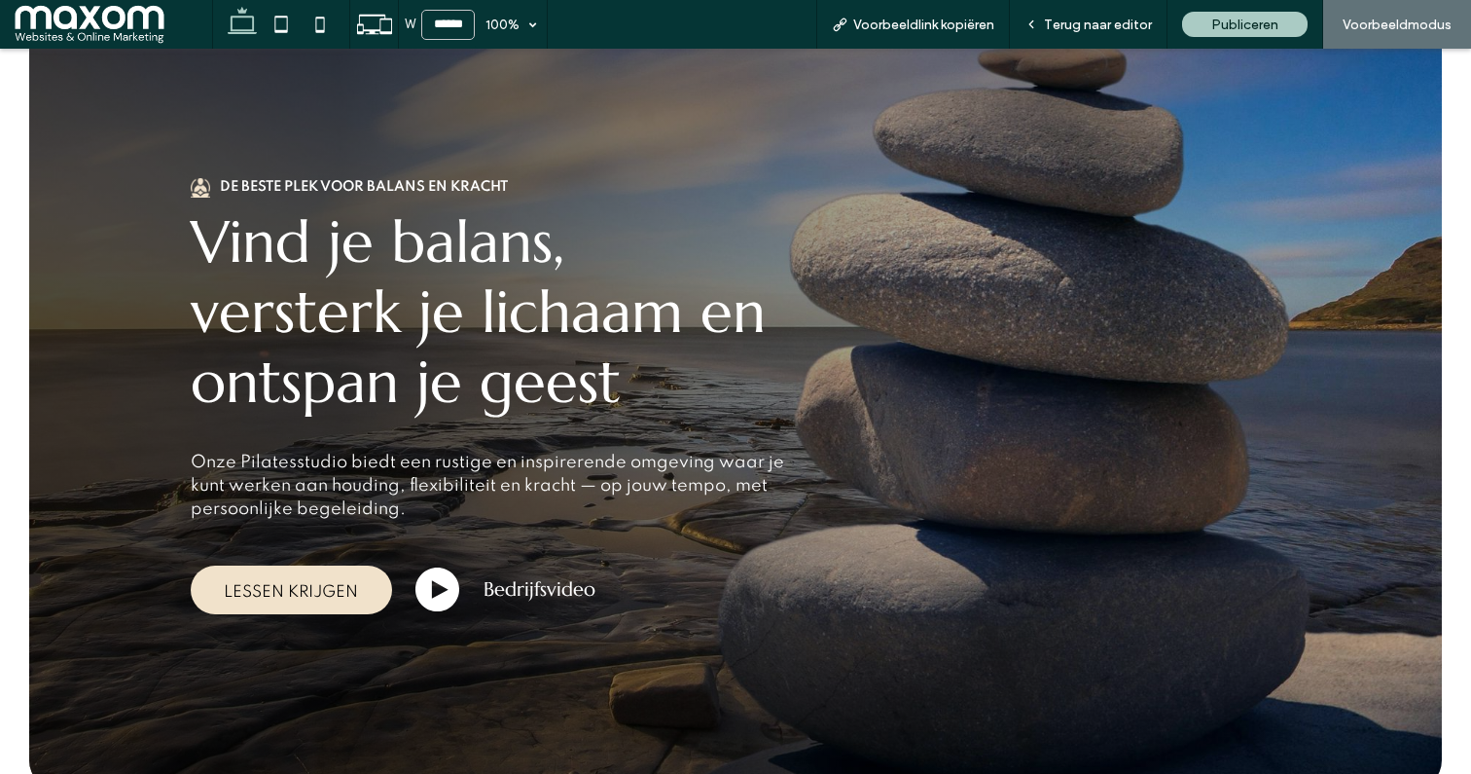
click at [428, 581] on icon at bounding box center [437, 589] width 45 height 45
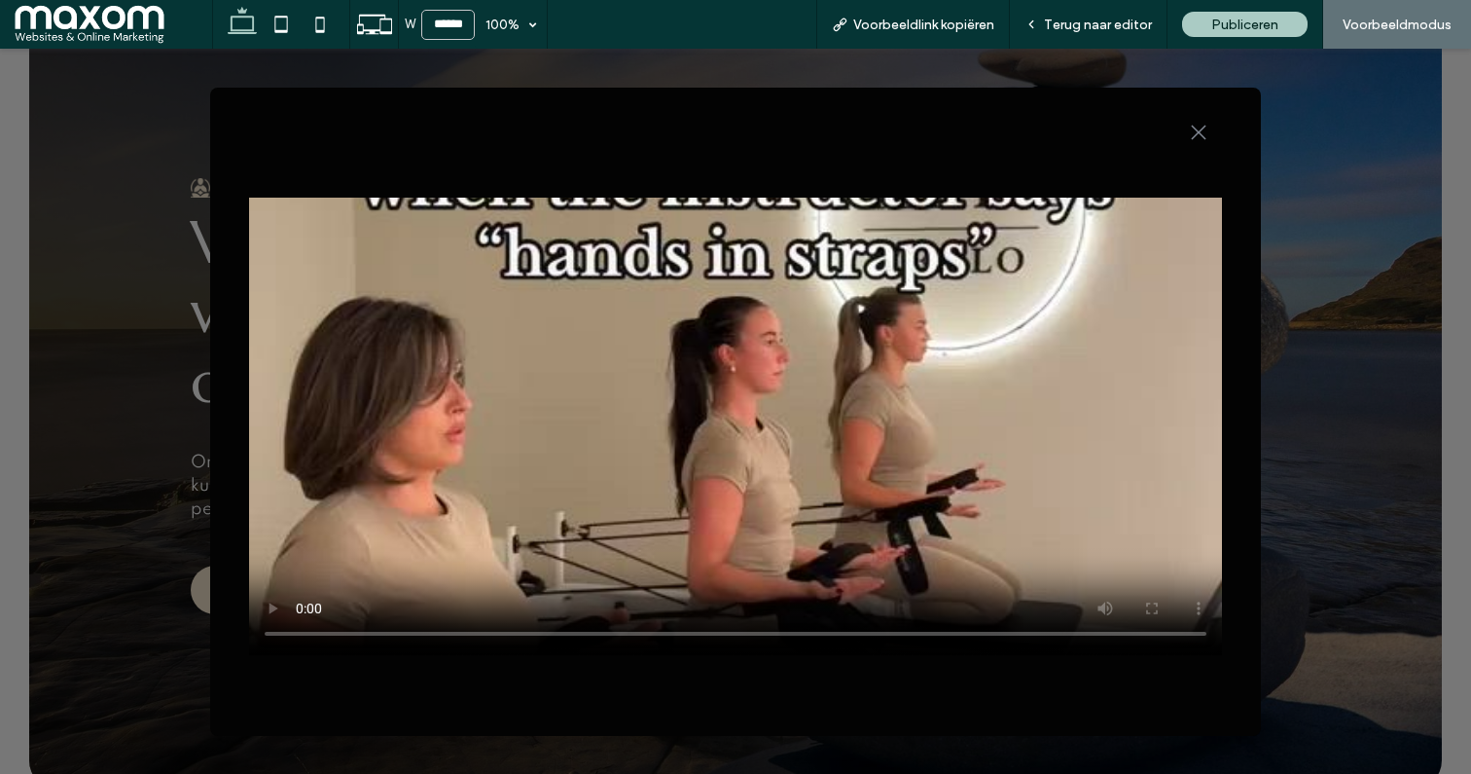
click at [1198, 123] on div ".st0-1091118977{fill-rule:evenodd;clip-rule:evenodd;}" at bounding box center [735, 129] width 973 height 45
click at [1202, 144] on div ".st0-1091118977{fill-rule:evenodd;clip-rule:evenodd;}" at bounding box center [735, 129] width 973 height 45
click at [1340, 135] on div ".st0-1091118977{fill-rule:evenodd;clip-rule:evenodd;}" at bounding box center [735, 411] width 1471 height 725
click at [1210, 140] on div ".st0-1091118977{fill-rule:evenodd;clip-rule:evenodd;}" at bounding box center [735, 129] width 973 height 45
click at [1202, 122] on div ".st0-1091118977{fill-rule:evenodd;clip-rule:evenodd;}" at bounding box center [735, 129] width 973 height 45
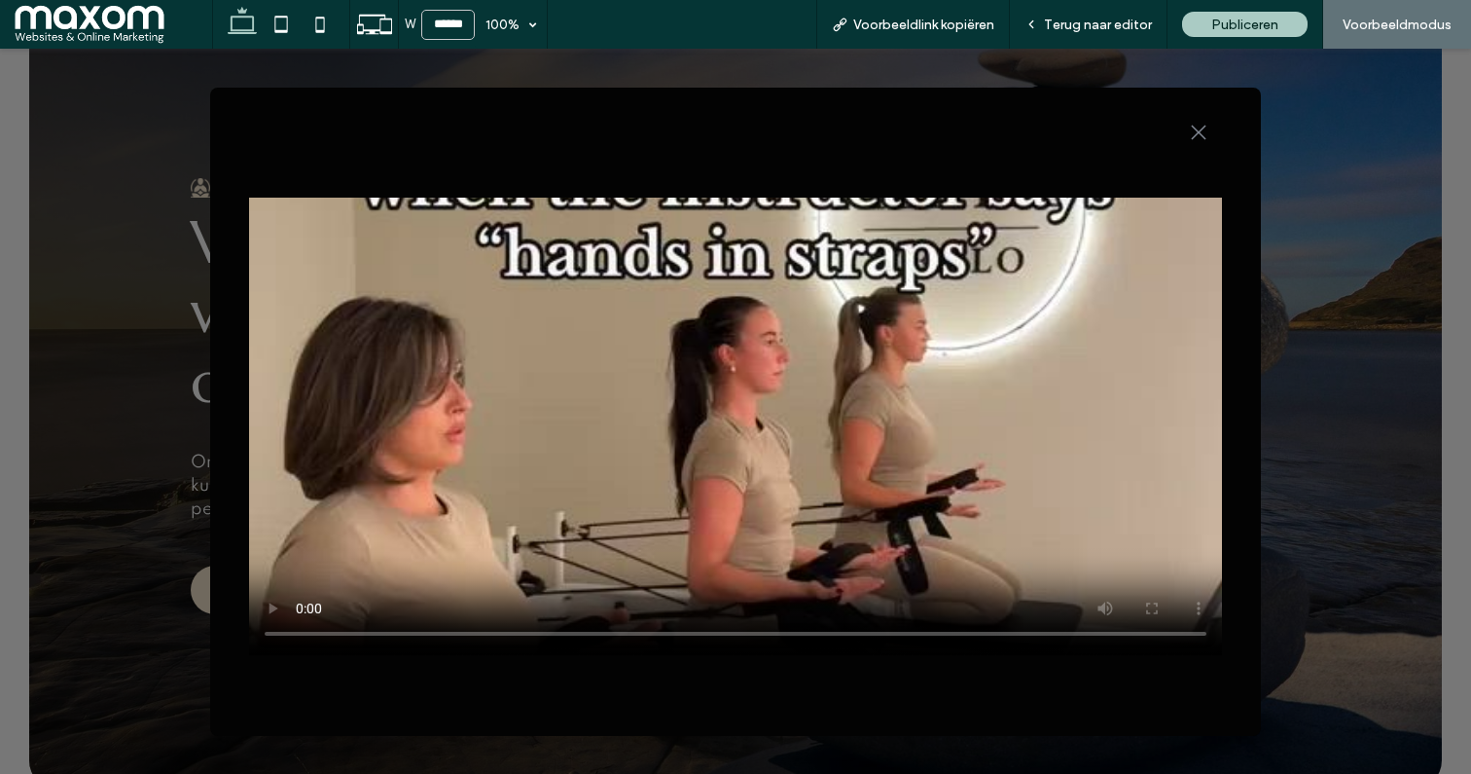
click at [1196, 135] on icon ".st0-1091118977{fill-rule:evenodd;clip-rule:evenodd;}" at bounding box center [1199, 133] width 16 height 16
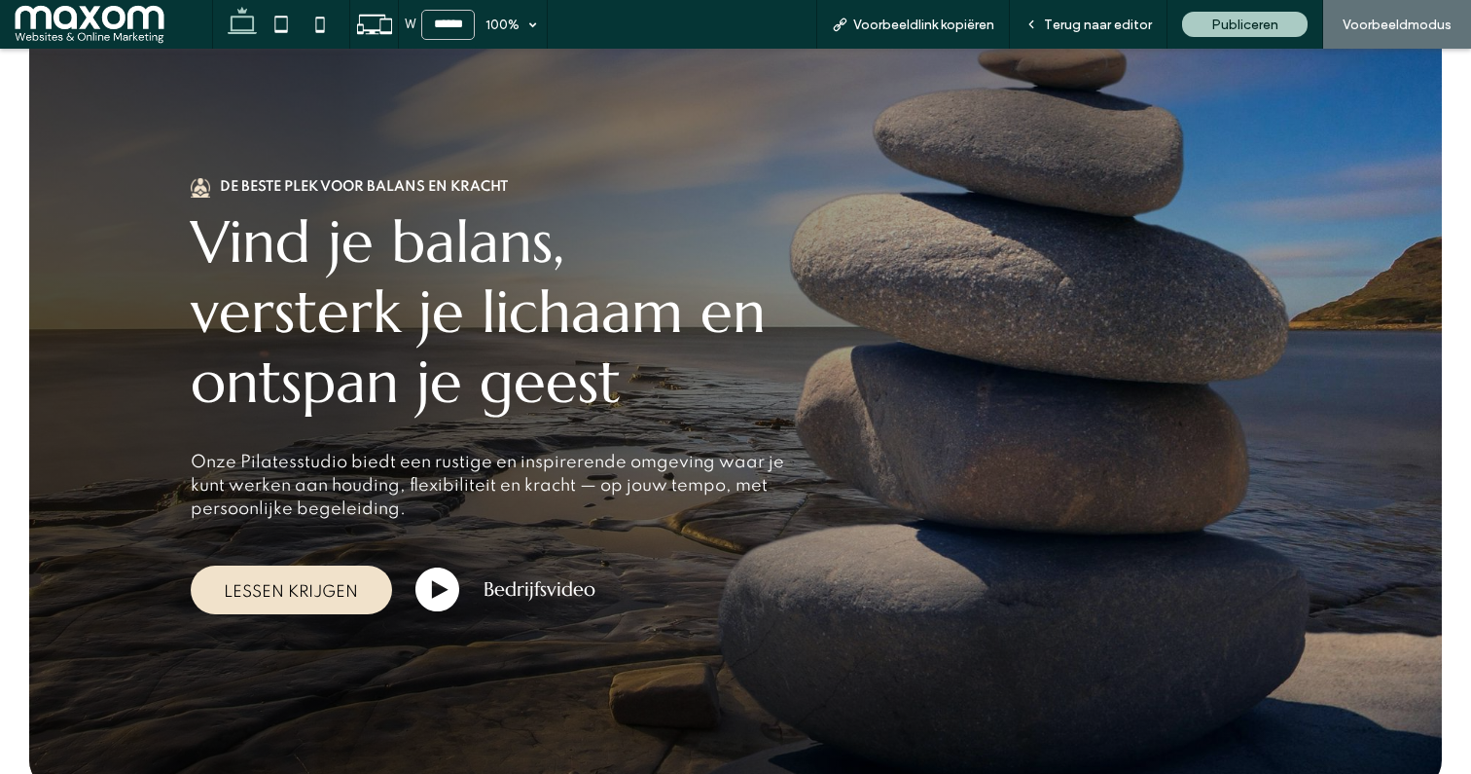
click at [81, 285] on div "De beste plek voor balans en kracht Vind je balans, versterk je lichaam en onts…" at bounding box center [735, 396] width 1413 height 786
click at [1109, 22] on span "Terug naar editor" at bounding box center [1098, 25] width 108 height 17
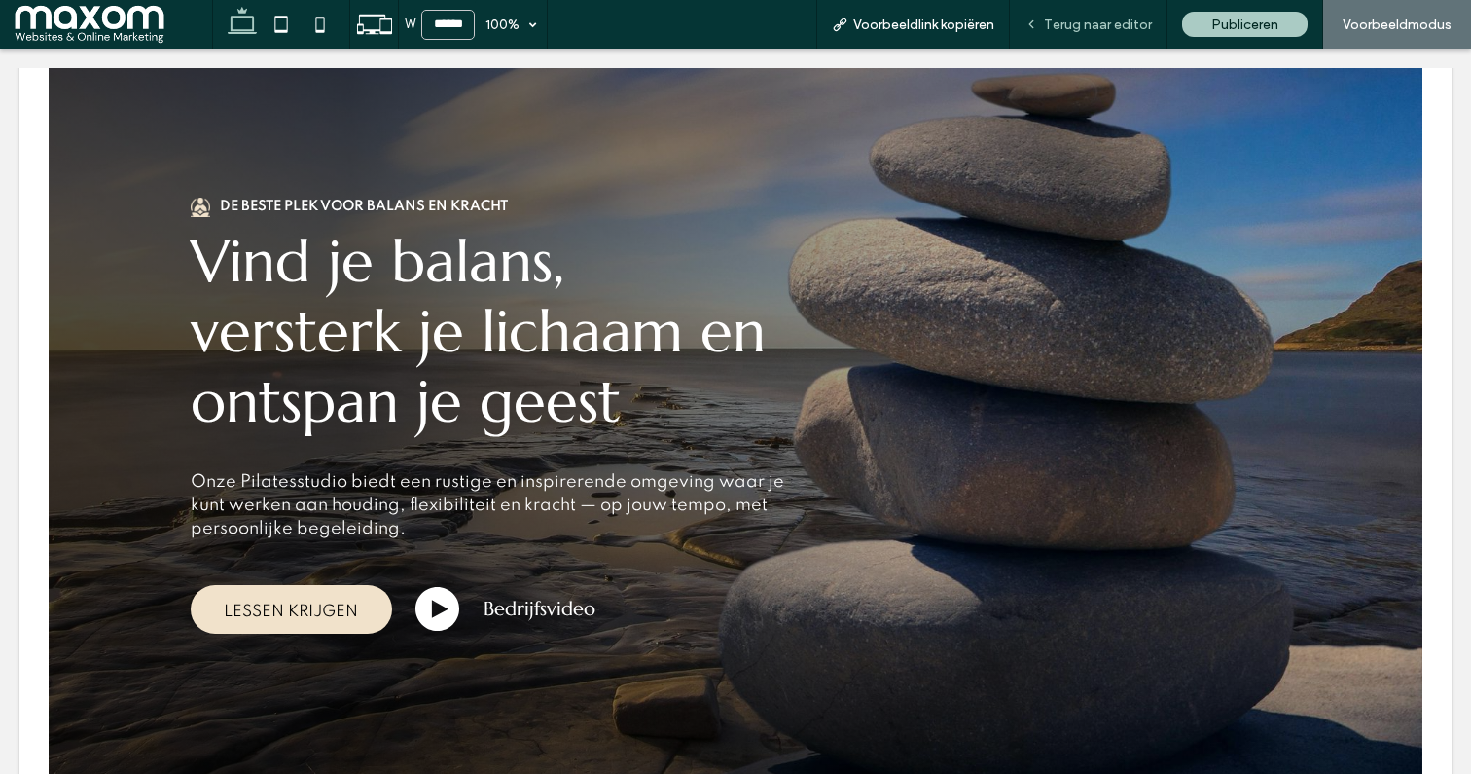
scroll to position [204, 0]
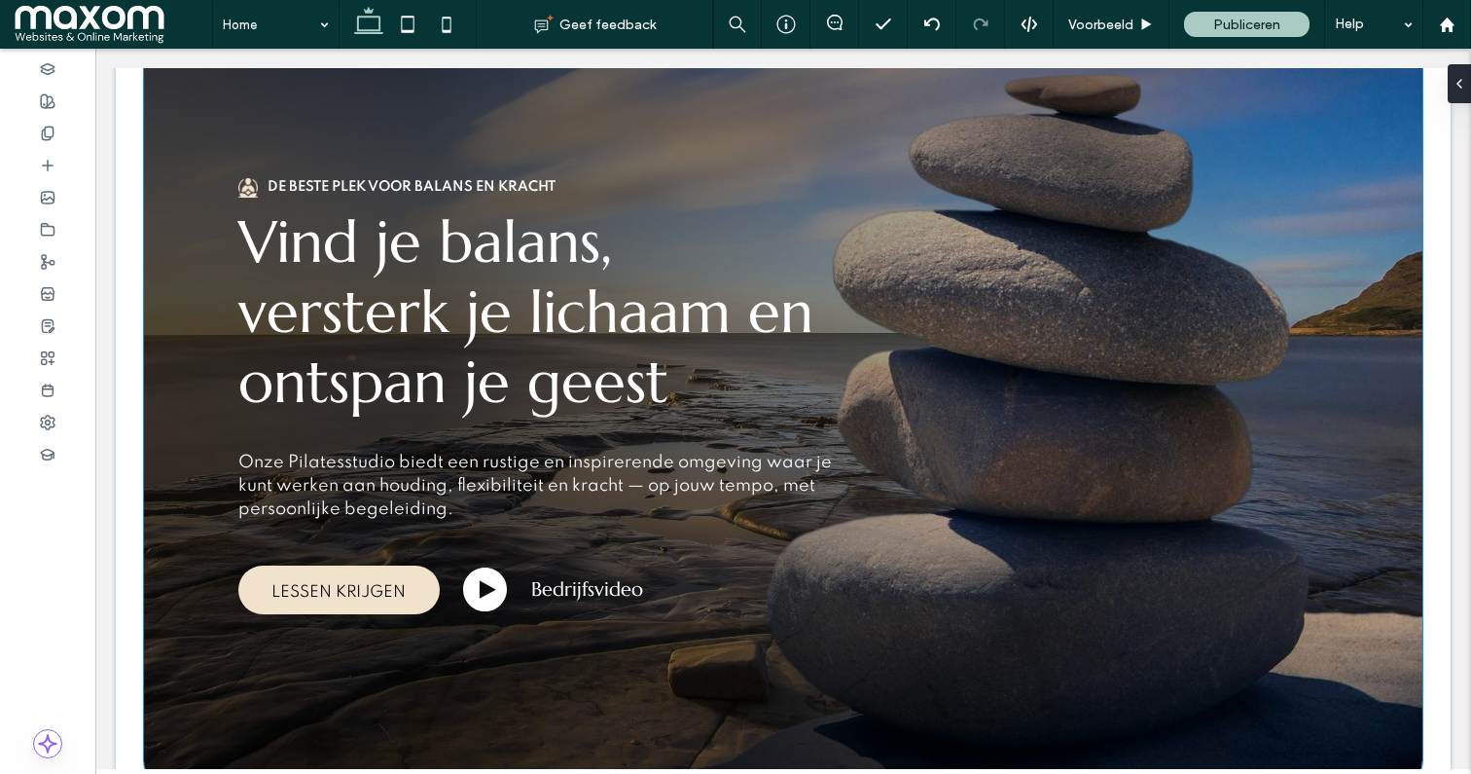
click at [198, 319] on div "De beste plek voor balans en kracht Vind je balans, versterk je lichaam en onts…" at bounding box center [783, 396] width 1279 height 786
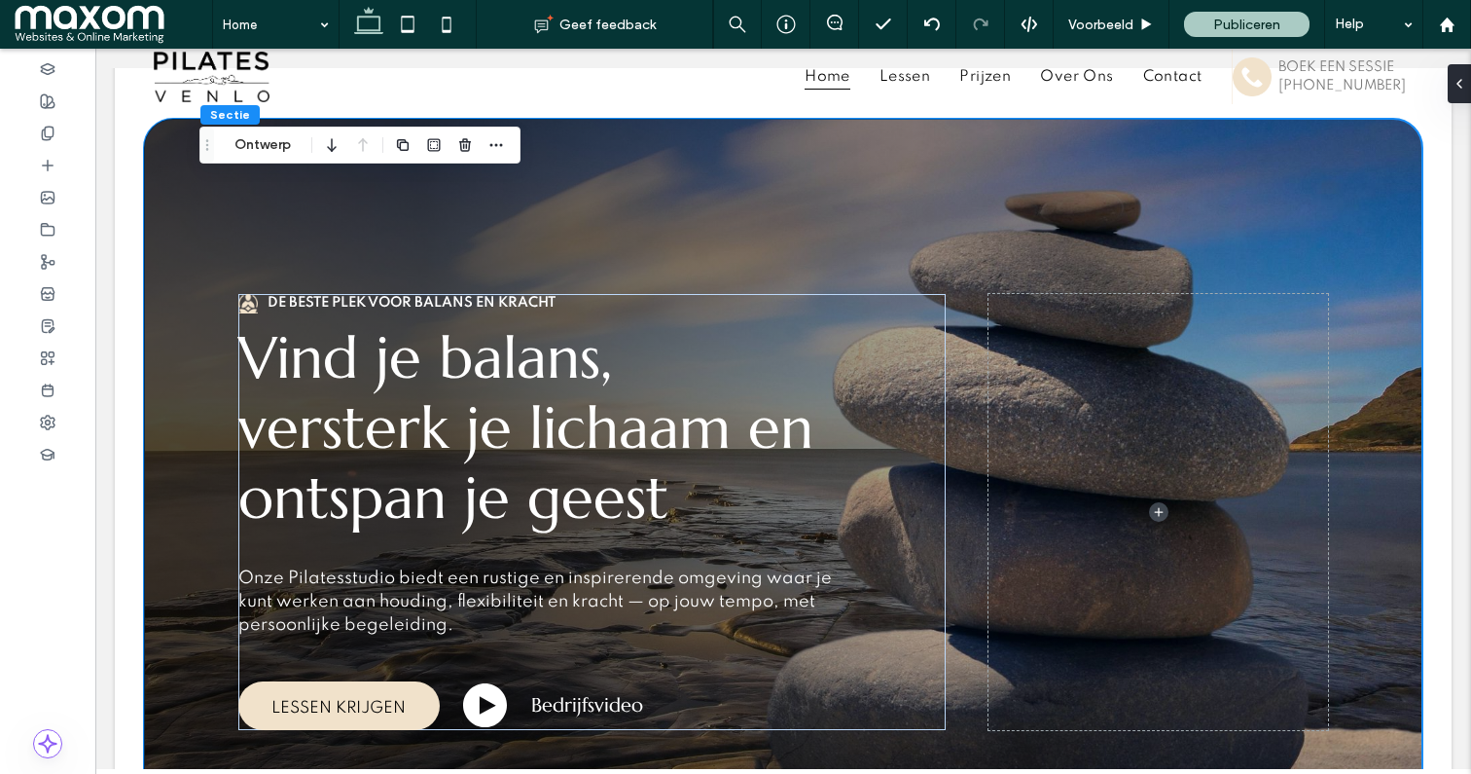
scroll to position [85, 0]
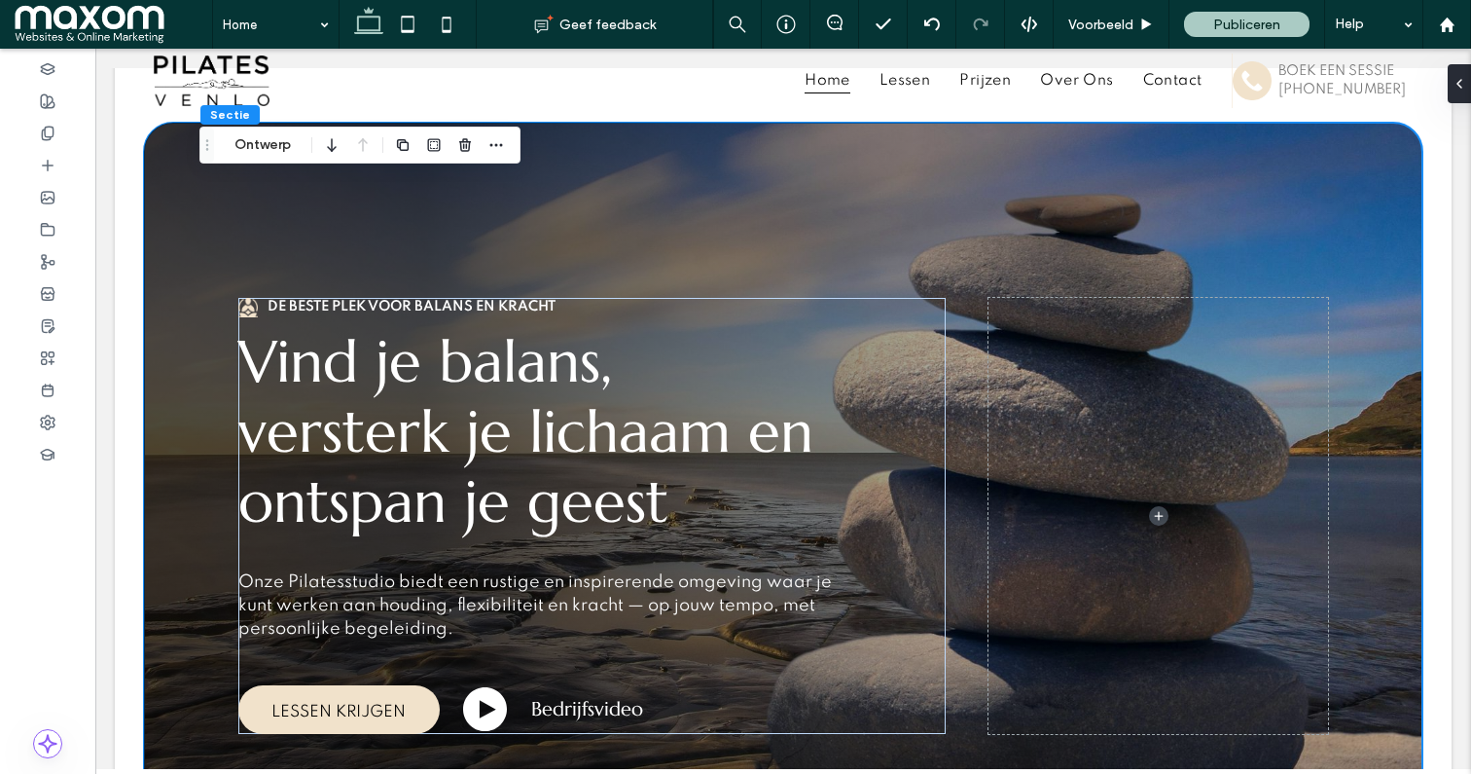
click at [218, 197] on div "De beste plek voor balans en kracht Vind je balans, versterk je lichaam en onts…" at bounding box center [783, 516] width 1168 height 786
click at [132, 186] on div "De beste plek voor balans en kracht Vind je balans, versterk je lichaam en onts…" at bounding box center [783, 516] width 1337 height 786
click at [154, 144] on div "De beste plek voor balans en kracht Vind je balans, versterk je lichaam en onts…" at bounding box center [783, 516] width 1279 height 786
click at [258, 152] on button "Ontwerp" at bounding box center [263, 144] width 82 height 23
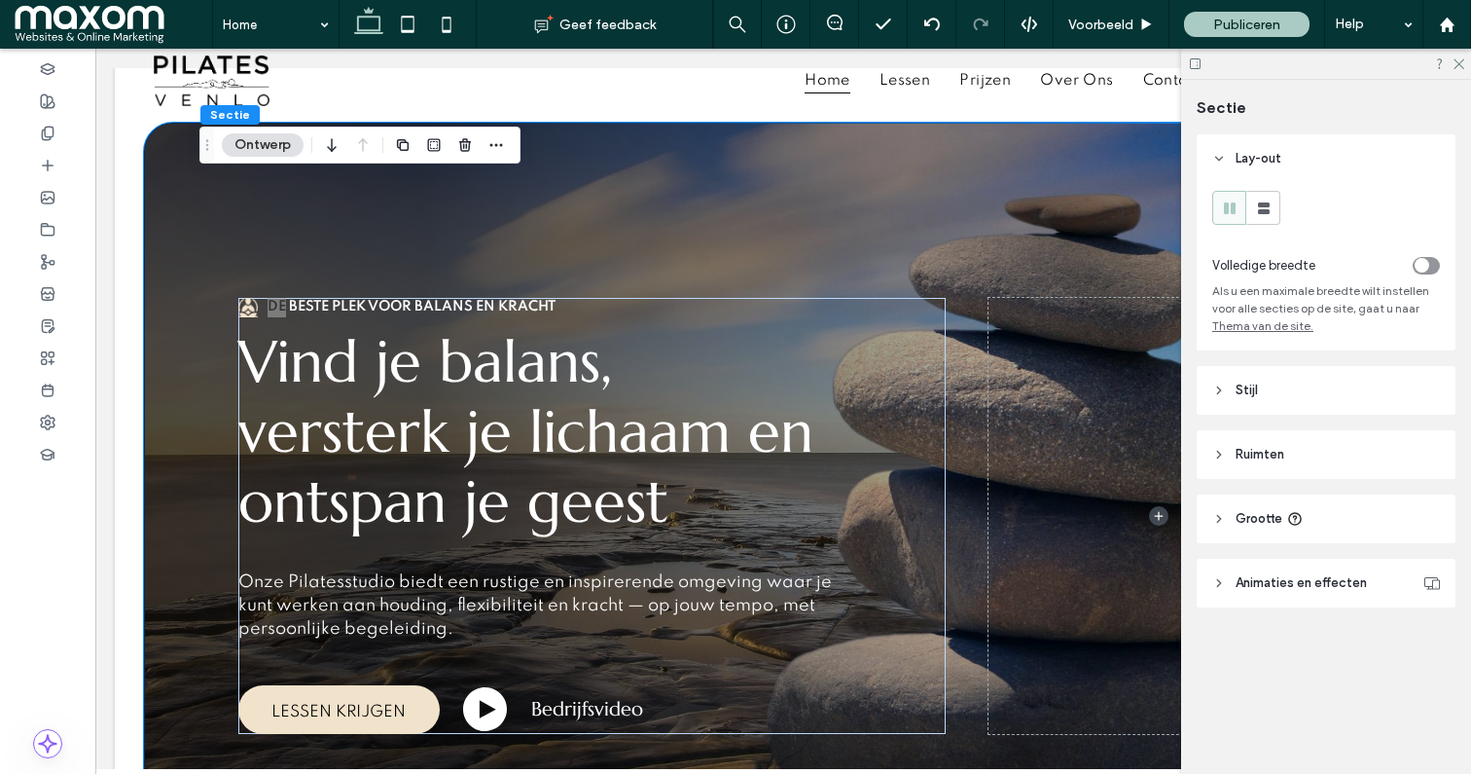
click at [1257, 403] on header "Stijl" at bounding box center [1326, 390] width 259 height 49
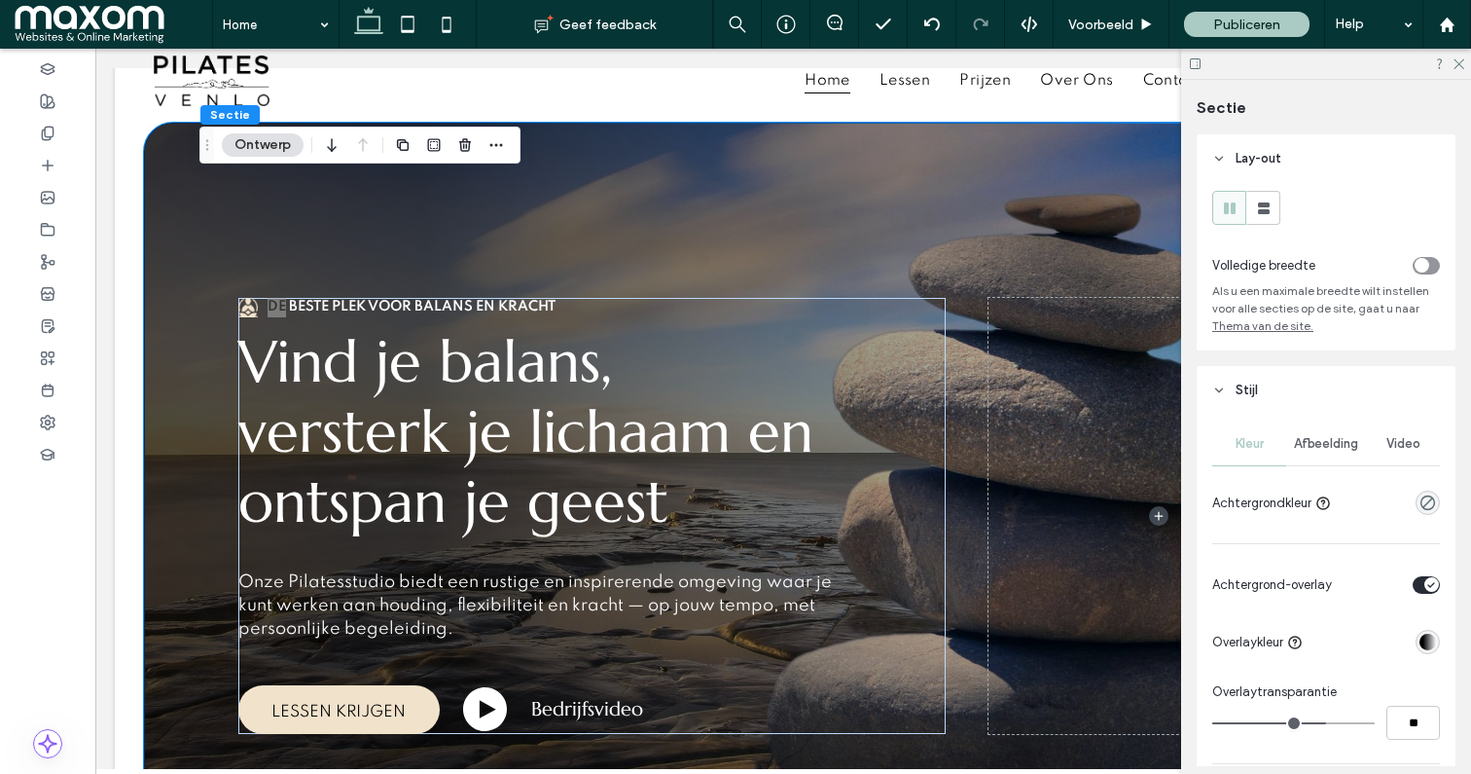
click at [1327, 457] on div "Afbeelding" at bounding box center [1326, 443] width 80 height 43
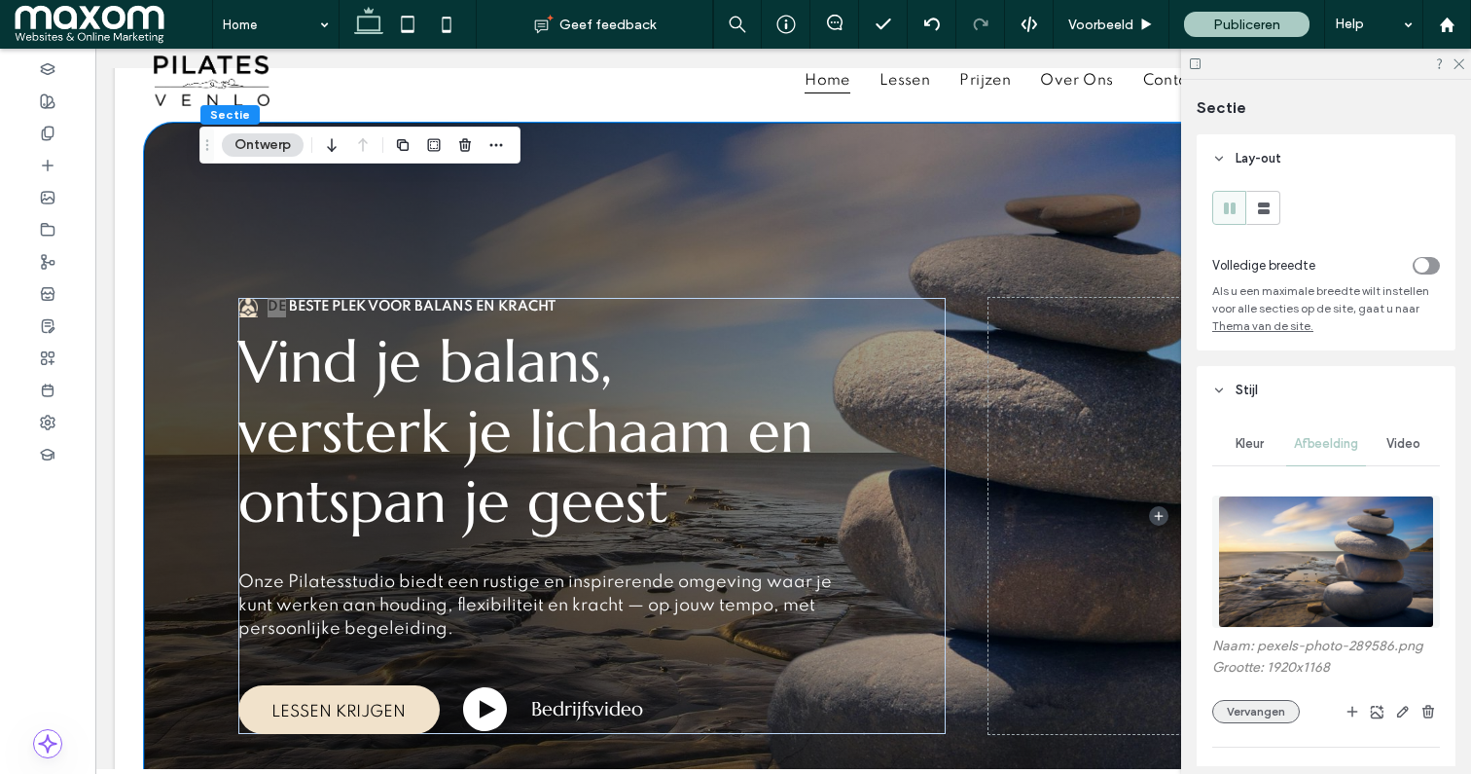
click at [1265, 707] on button "Vervangen" at bounding box center [1256, 711] width 88 height 23
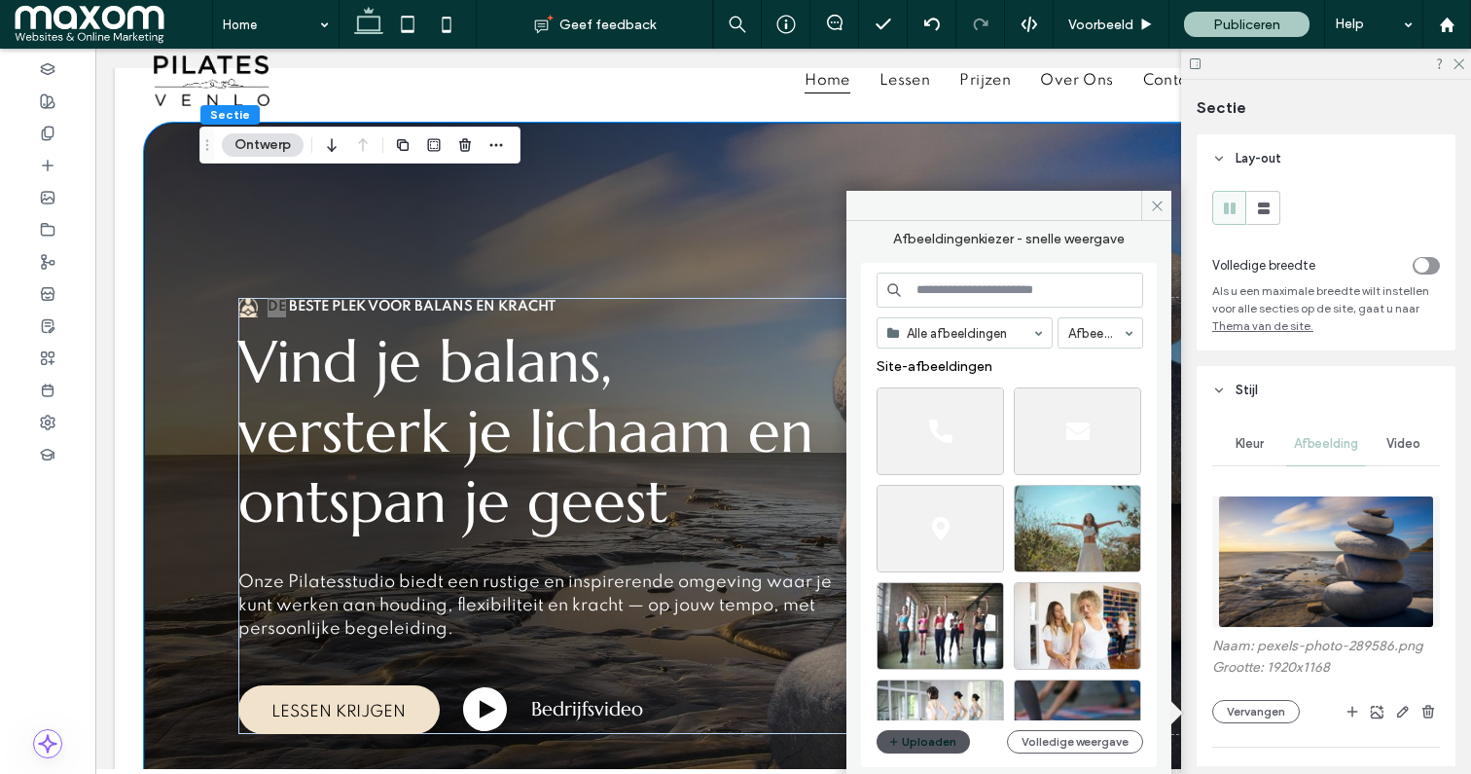
click at [935, 738] on button "Uploaden" at bounding box center [923, 741] width 93 height 23
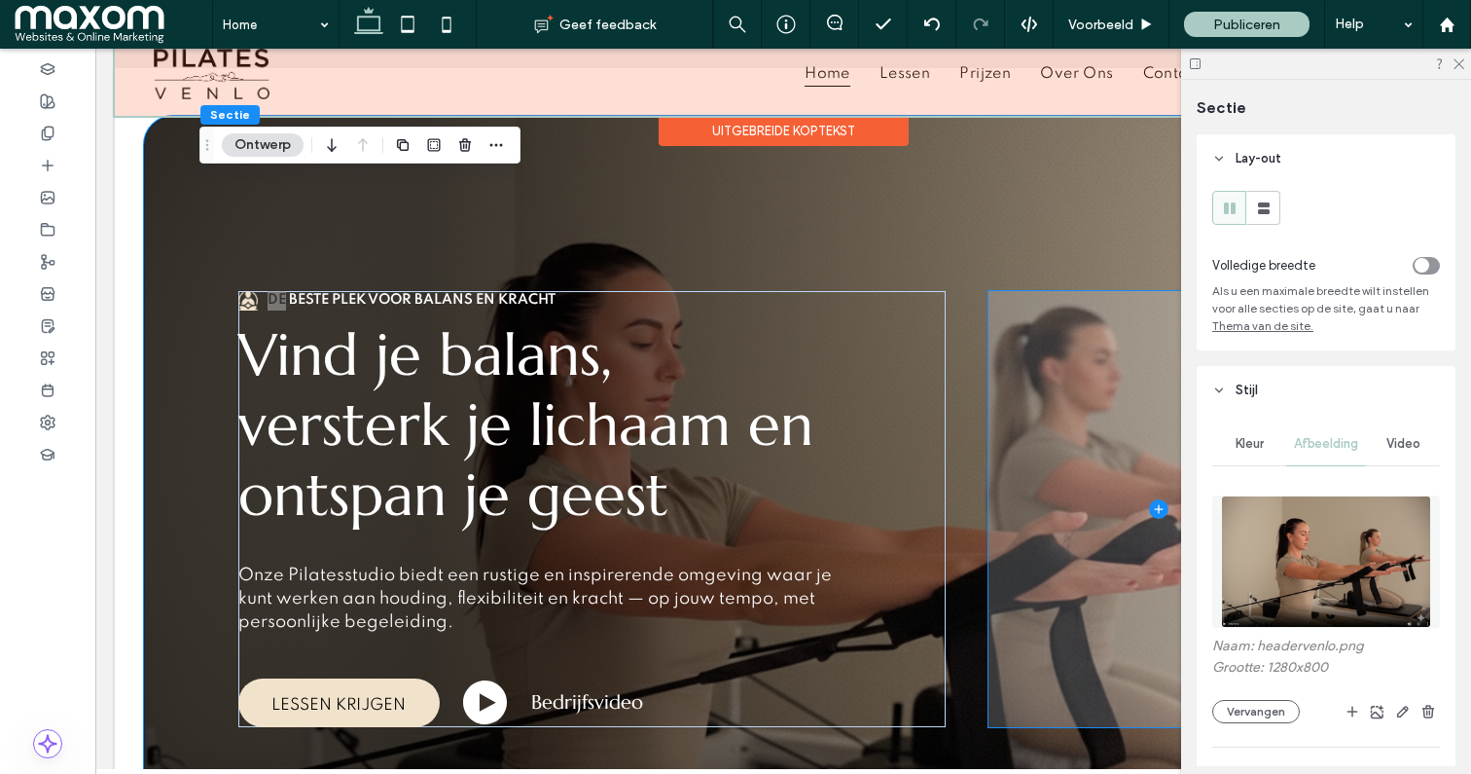
scroll to position [67, 0]
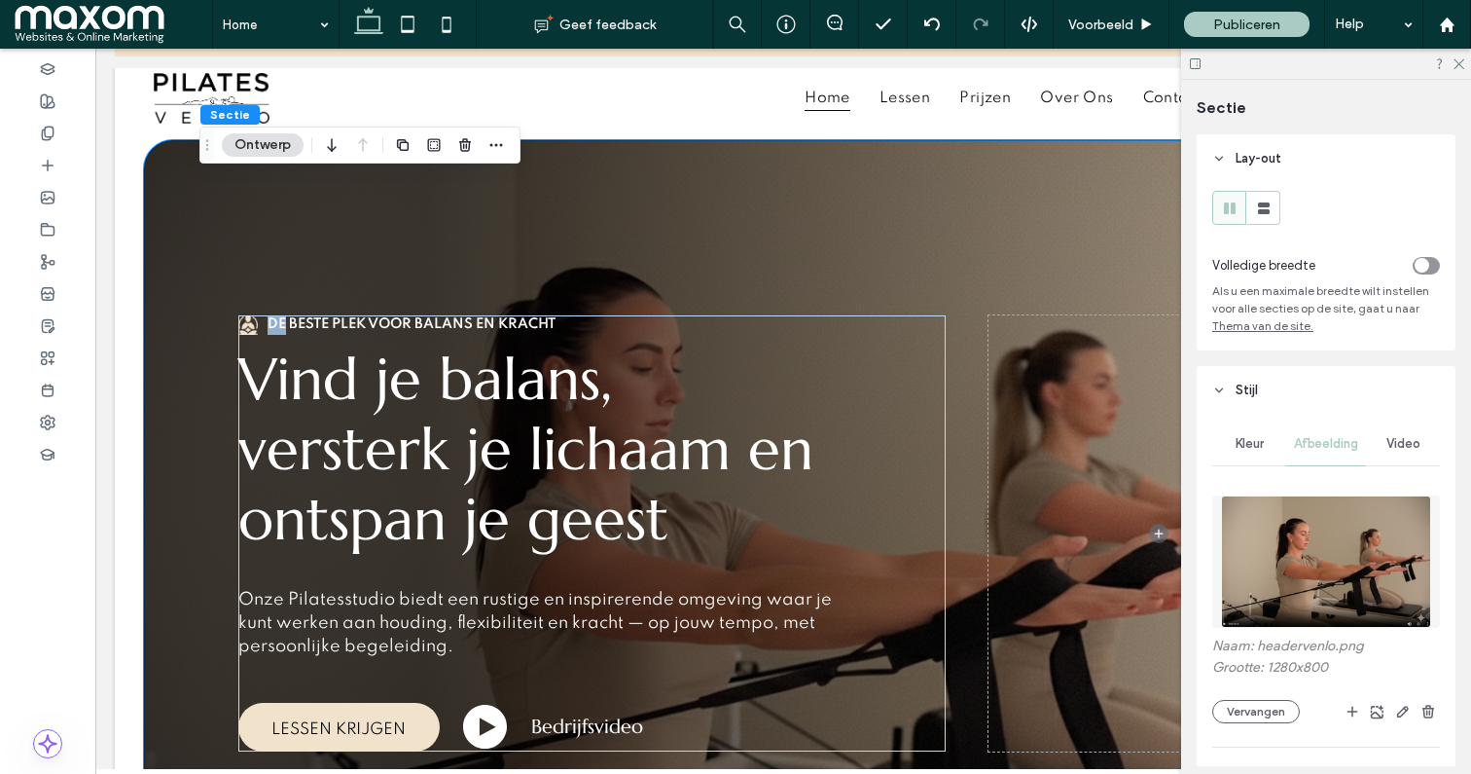
click at [224, 229] on div "De beste plek voor balans en kracht Vind je balans, versterk je lichaam en onts…" at bounding box center [783, 533] width 1168 height 786
click at [207, 229] on div "De beste plek voor balans en kracht Vind je balans, versterk je lichaam en onts…" at bounding box center [783, 533] width 1168 height 786
click at [1401, 713] on icon "button" at bounding box center [1403, 711] width 16 height 16
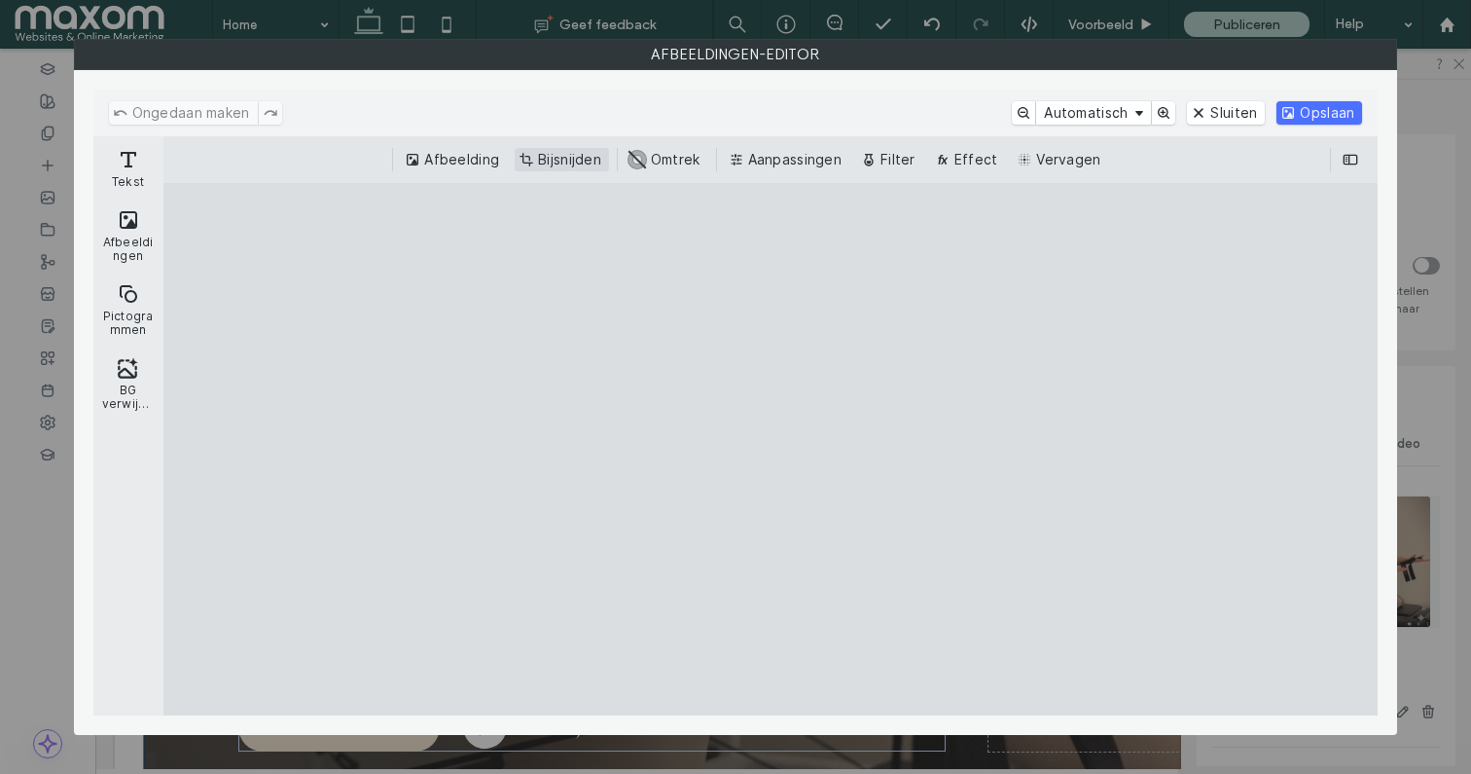
click at [557, 168] on button "Bijsnijden" at bounding box center [562, 159] width 94 height 23
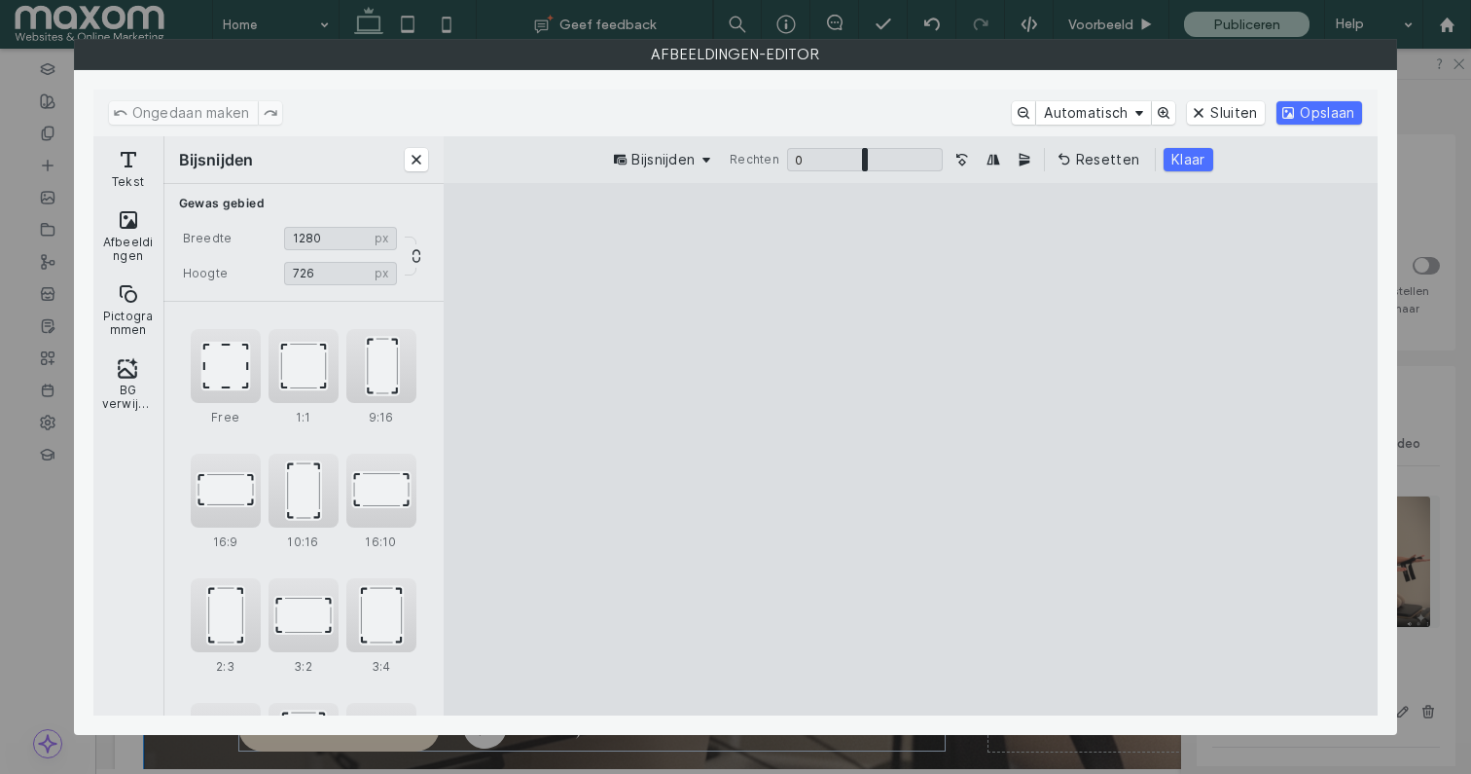
type input "***"
drag, startPoint x: 914, startPoint y: 667, endPoint x: 917, endPoint y: 627, distance: 41.0
click at [911, 450] on cesdk-canvas "Editor canvas" at bounding box center [911, 450] width 0 height 0
click at [997, 165] on button "Beeld horizontaal spiegelen" at bounding box center [993, 159] width 23 height 23
click at [1188, 162] on button "Klaar" at bounding box center [1188, 159] width 49 height 23
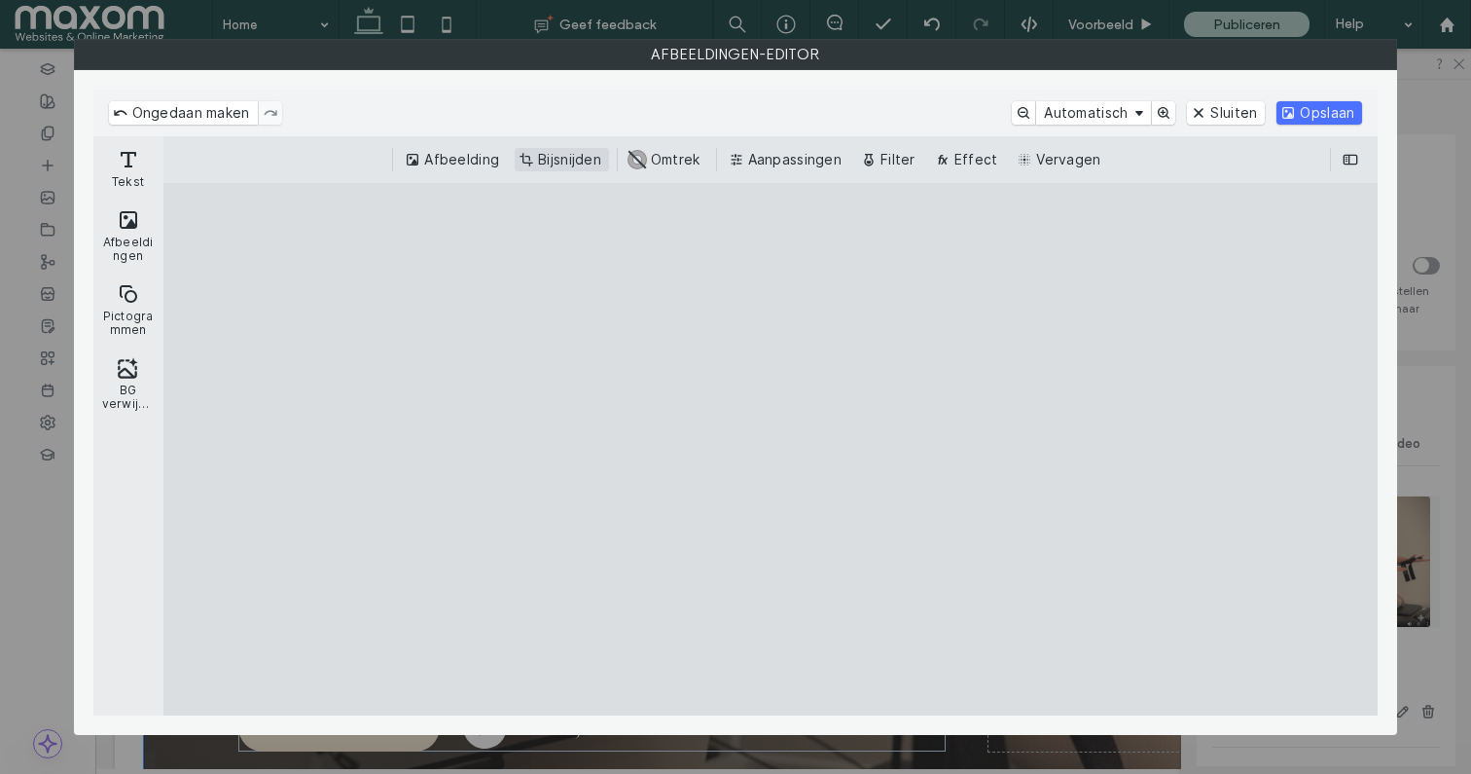
click at [566, 163] on button "Bijsnijden" at bounding box center [562, 159] width 94 height 23
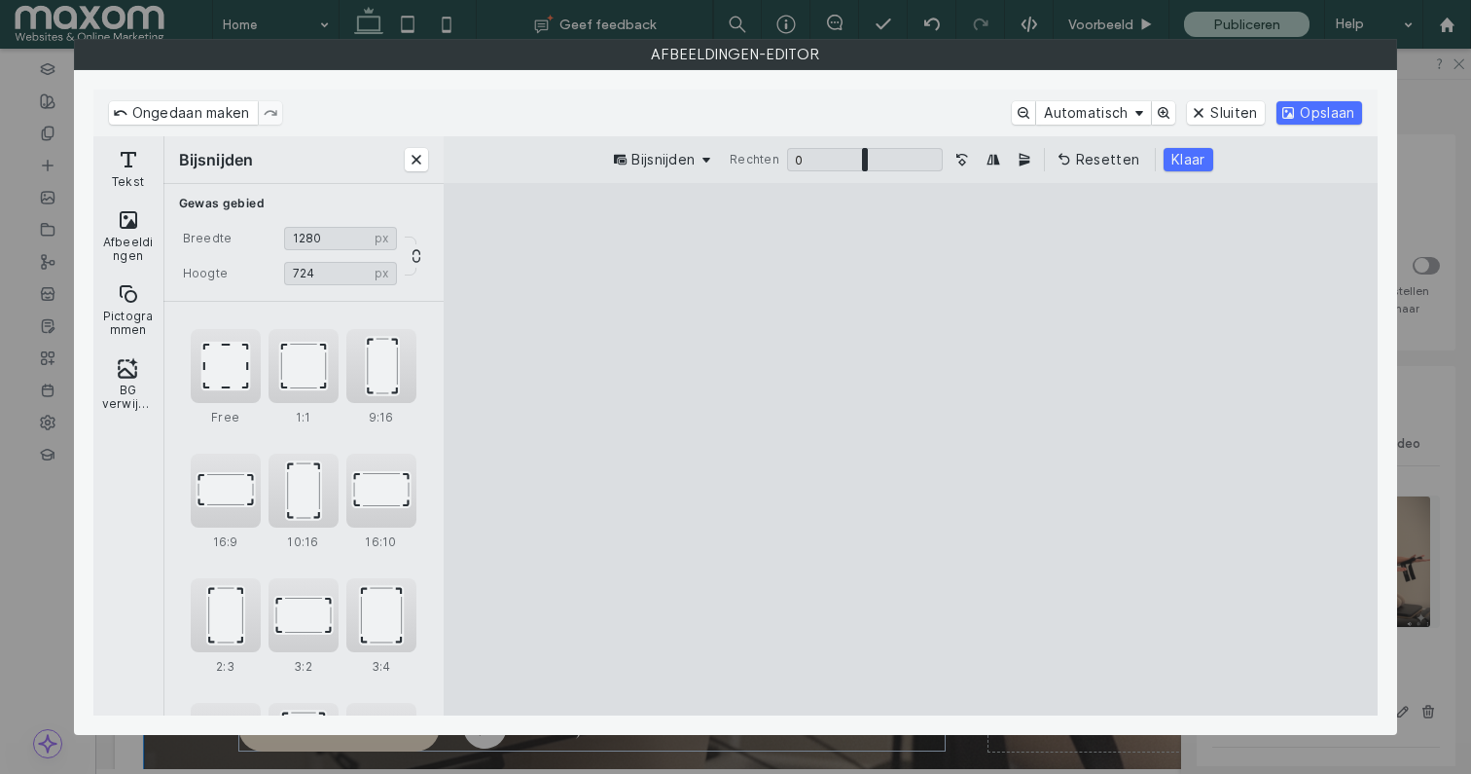
drag, startPoint x: 627, startPoint y: 424, endPoint x: 673, endPoint y: 418, distance: 47.1
click at [911, 450] on cesdk-canvas "Editor canvas" at bounding box center [911, 450] width 0 height 0
type input "***"
drag, startPoint x: 909, startPoint y: 667, endPoint x: 911, endPoint y: 628, distance: 39.0
click at [911, 450] on cesdk-canvas "Editor canvas" at bounding box center [911, 450] width 0 height 0
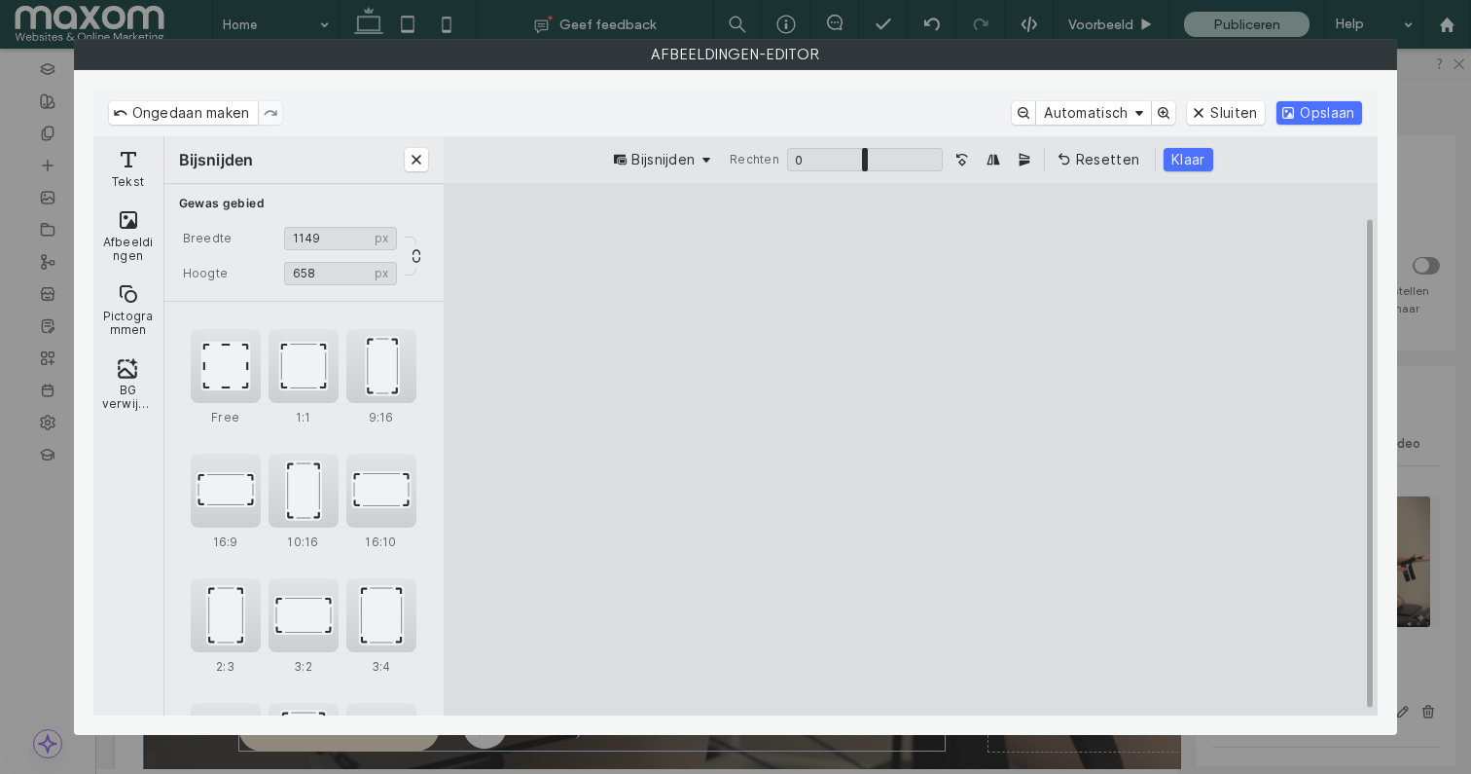
drag, startPoint x: 1323, startPoint y: 448, endPoint x: 1237, endPoint y: 444, distance: 86.7
click at [911, 450] on cesdk-canvas "Editor canvas" at bounding box center [911, 450] width 0 height 0
type input "****"
drag, startPoint x: 1279, startPoint y: 454, endPoint x: 1242, endPoint y: 452, distance: 37.0
click at [911, 450] on cesdk-canvas "Editor canvas" at bounding box center [911, 450] width 0 height 0
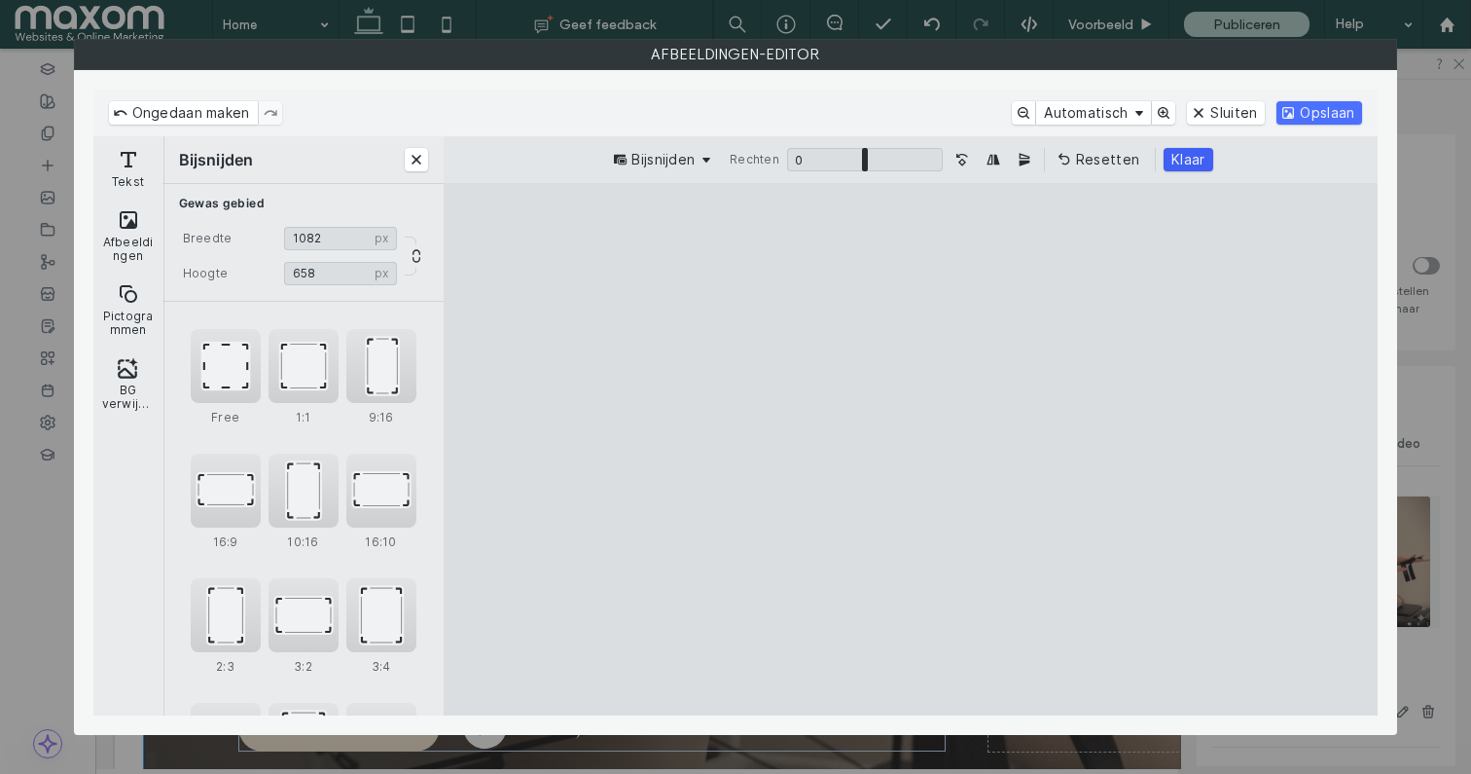
click at [1183, 163] on button "Klaar" at bounding box center [1188, 159] width 49 height 23
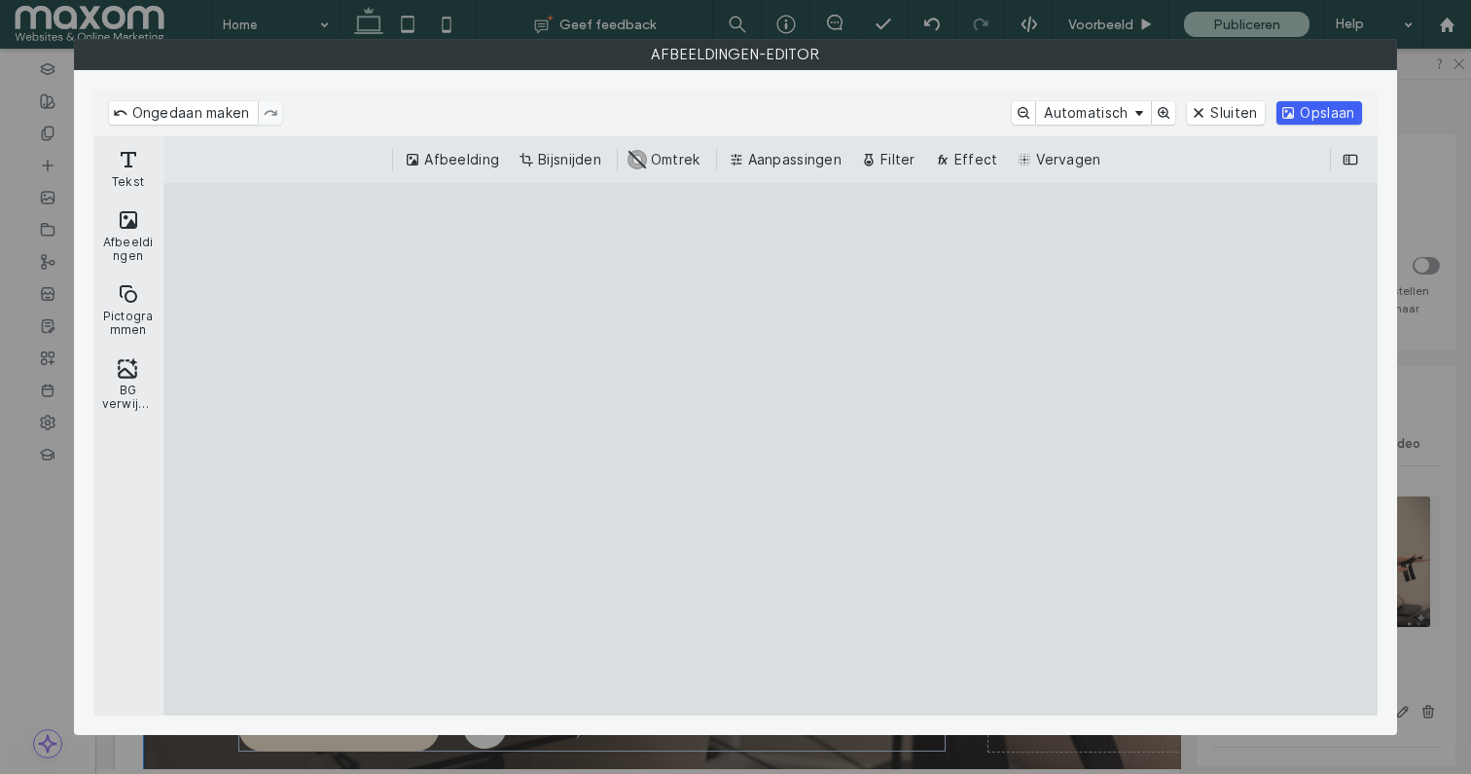
click at [1323, 109] on button "Opslaan" at bounding box center [1320, 112] width 86 height 23
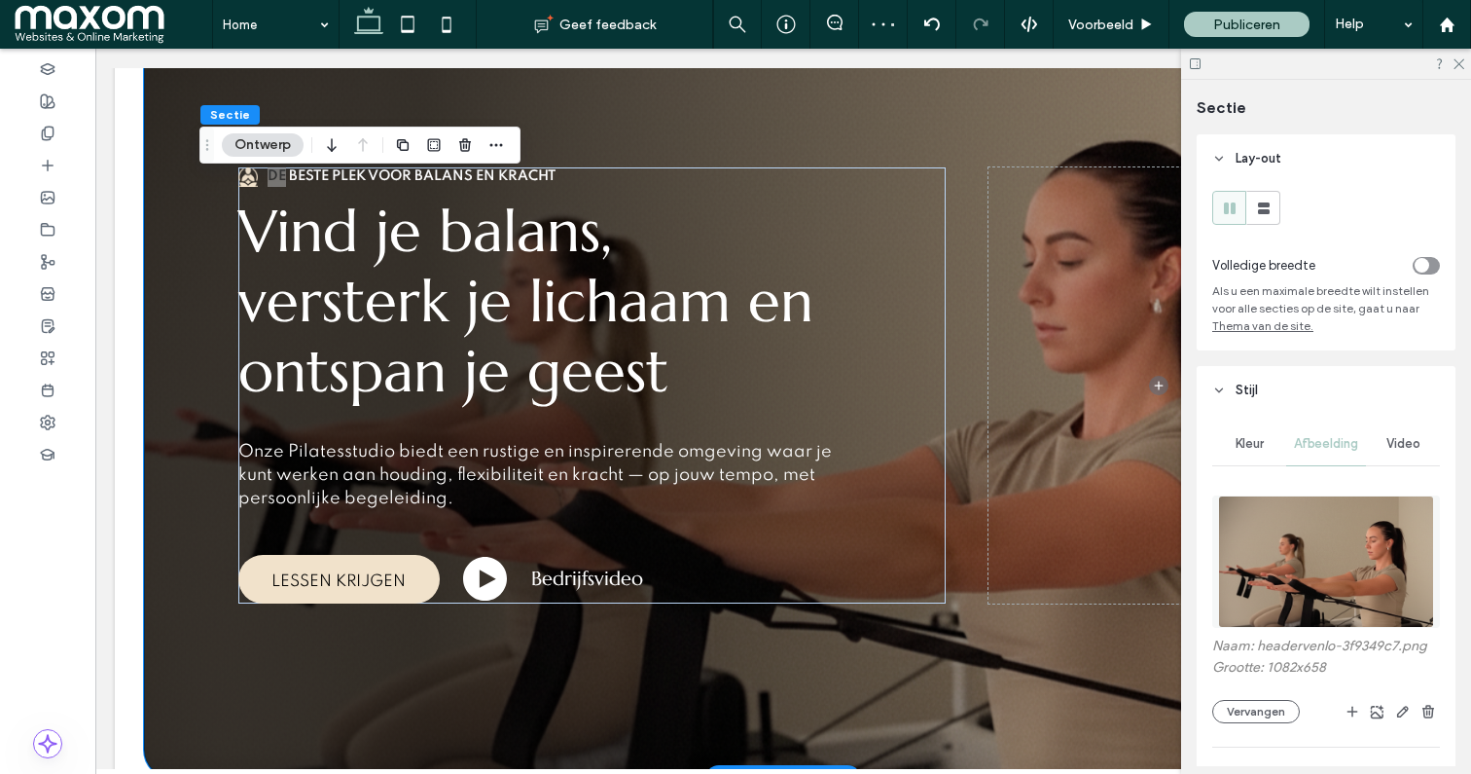
scroll to position [218, 0]
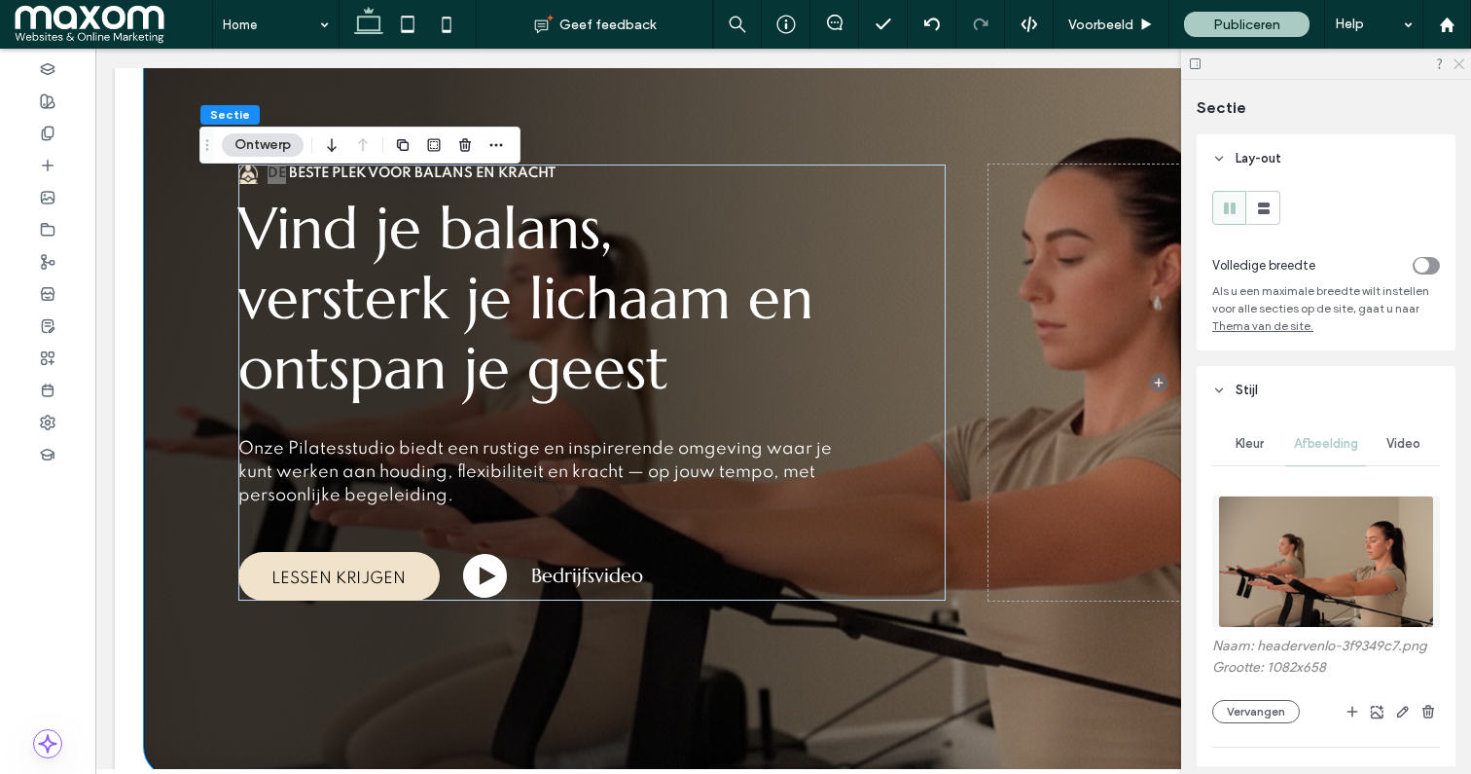
click at [1463, 67] on icon at bounding box center [1458, 62] width 13 height 13
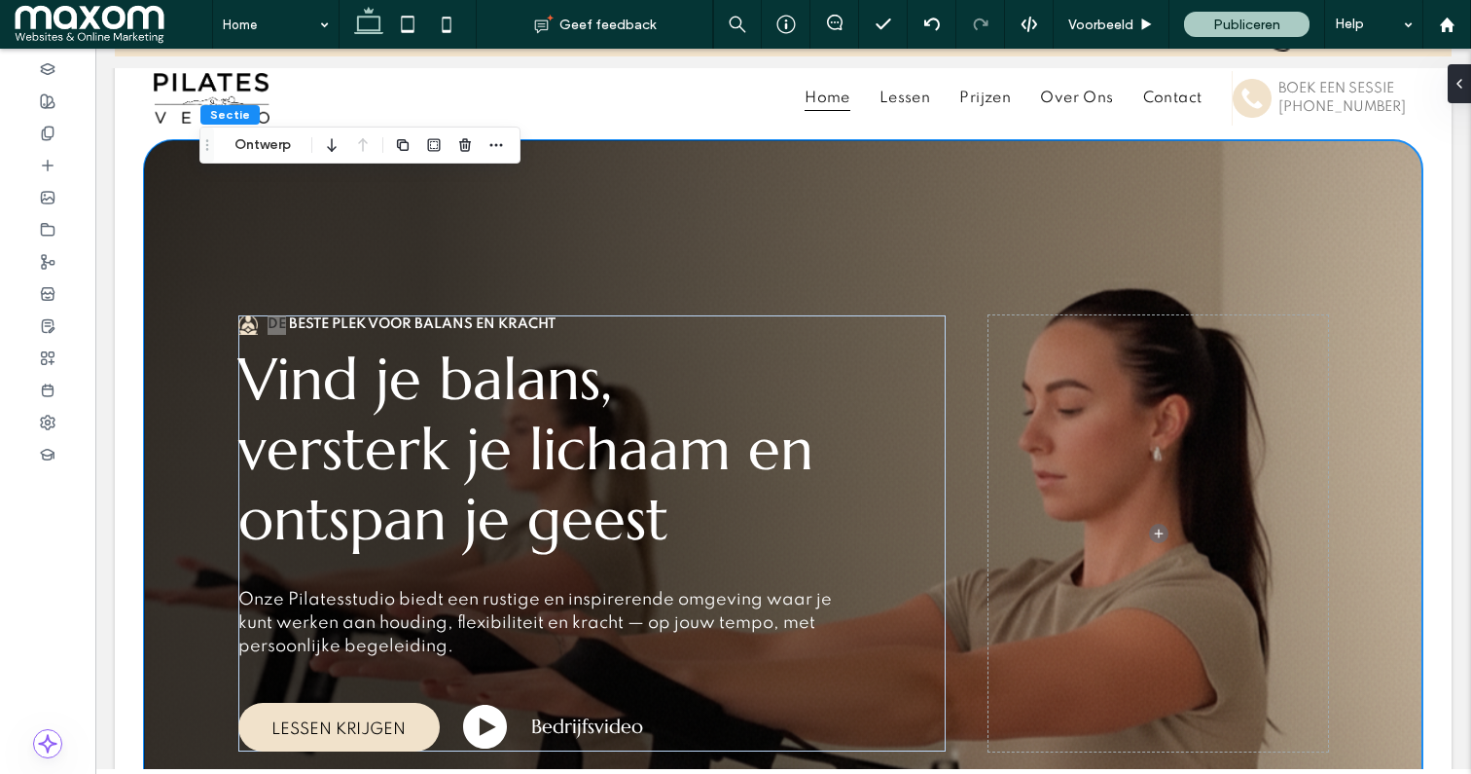
scroll to position [45, 0]
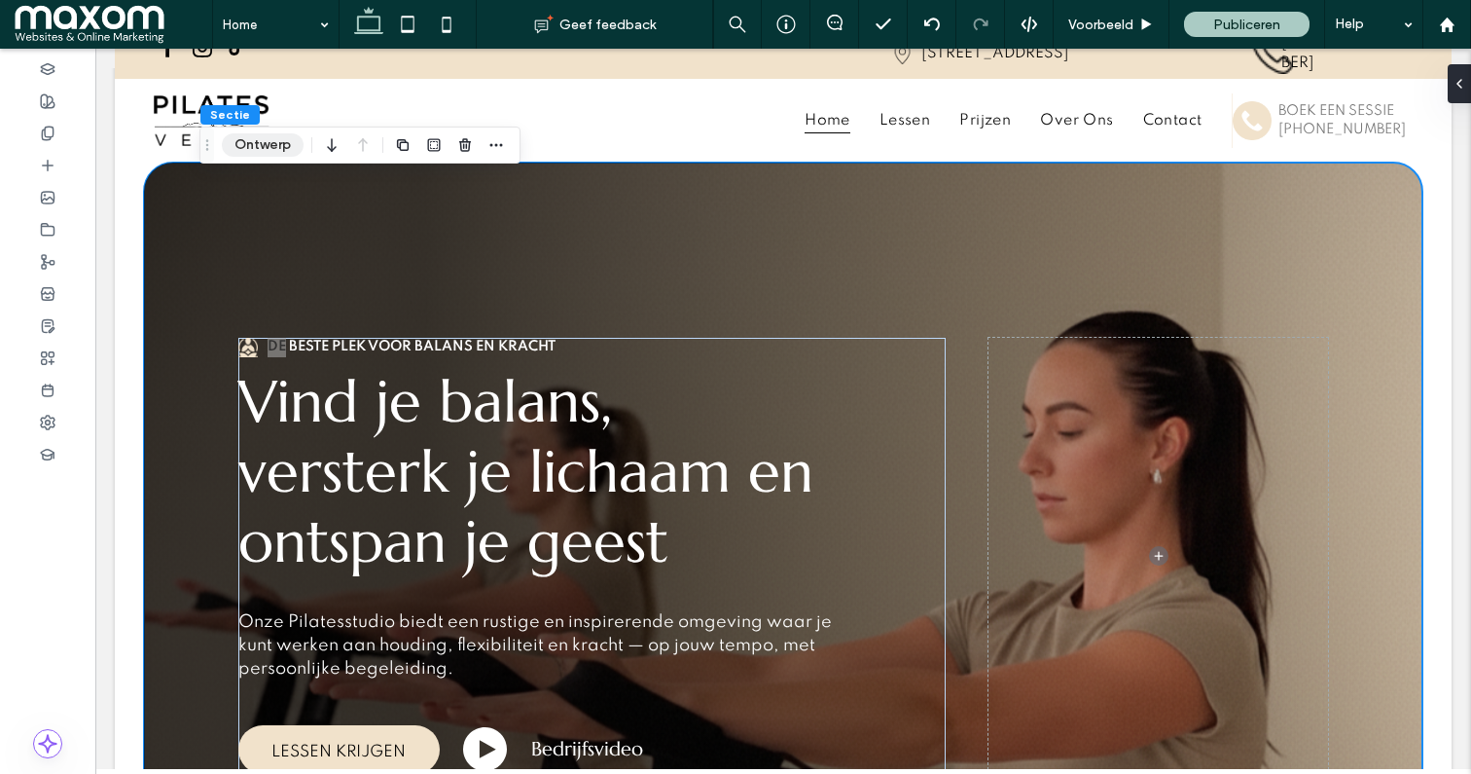
click at [254, 147] on button "Ontwerp" at bounding box center [263, 144] width 82 height 23
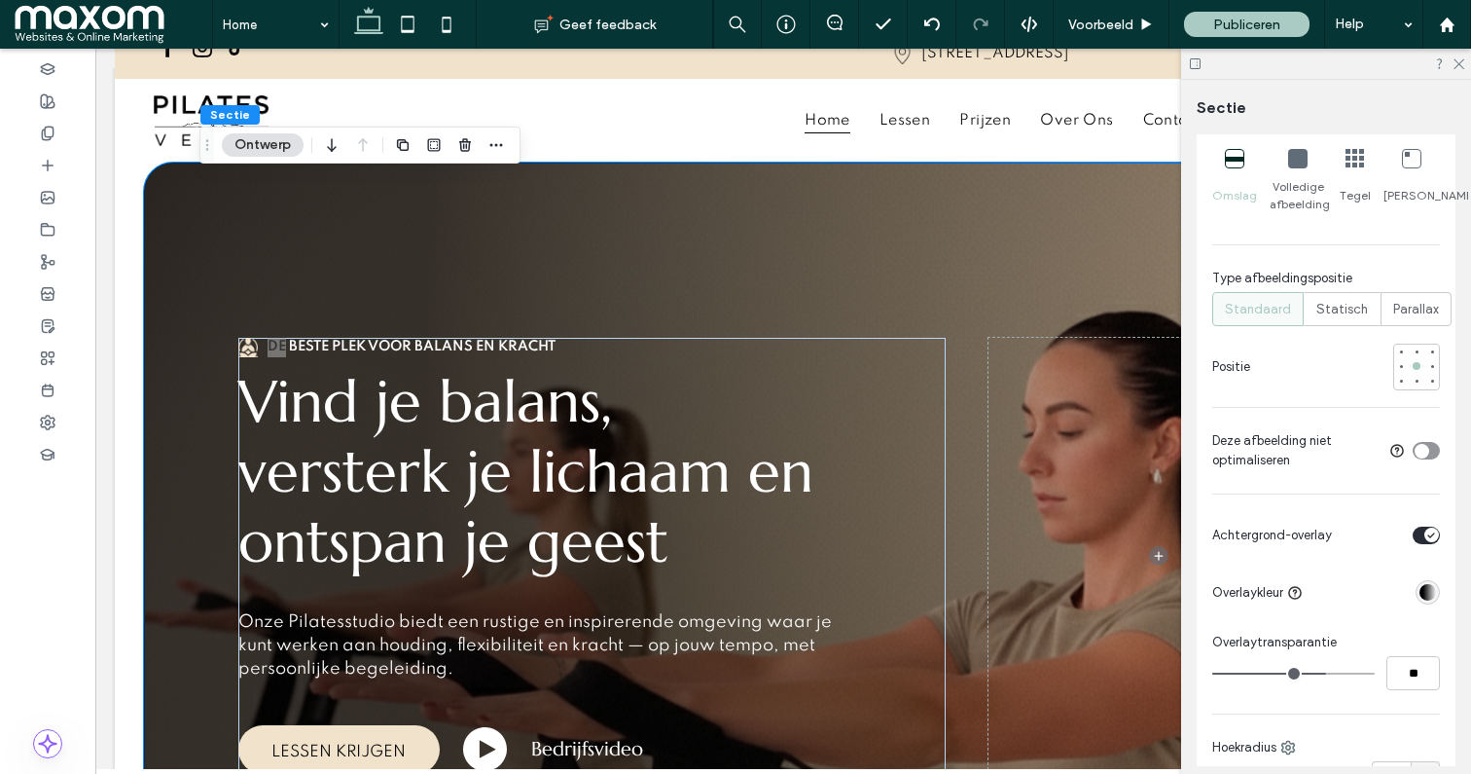
scroll to position [634, 0]
click at [1425, 528] on div "toggle" at bounding box center [1432, 530] width 15 height 15
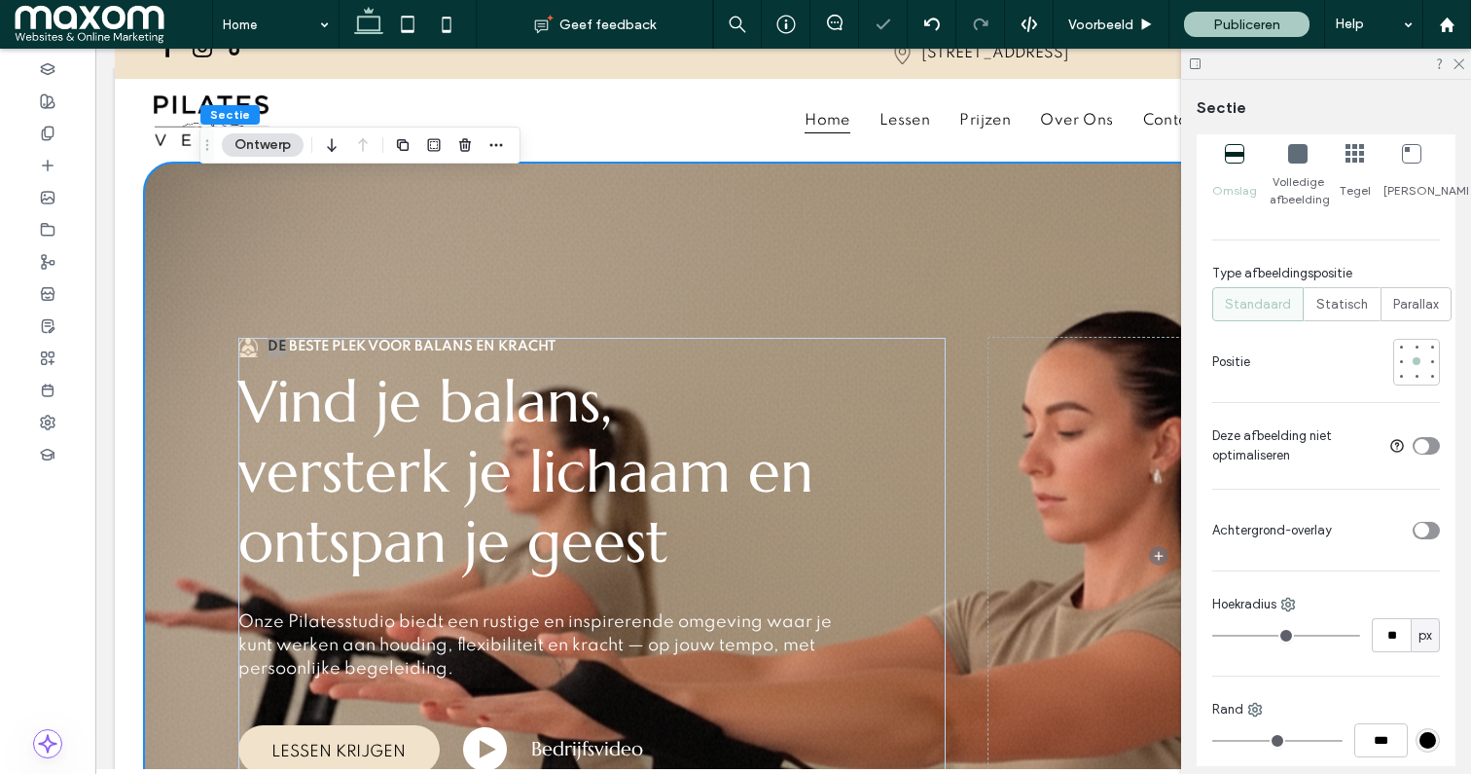
click at [1425, 528] on div "toggle" at bounding box center [1422, 530] width 15 height 15
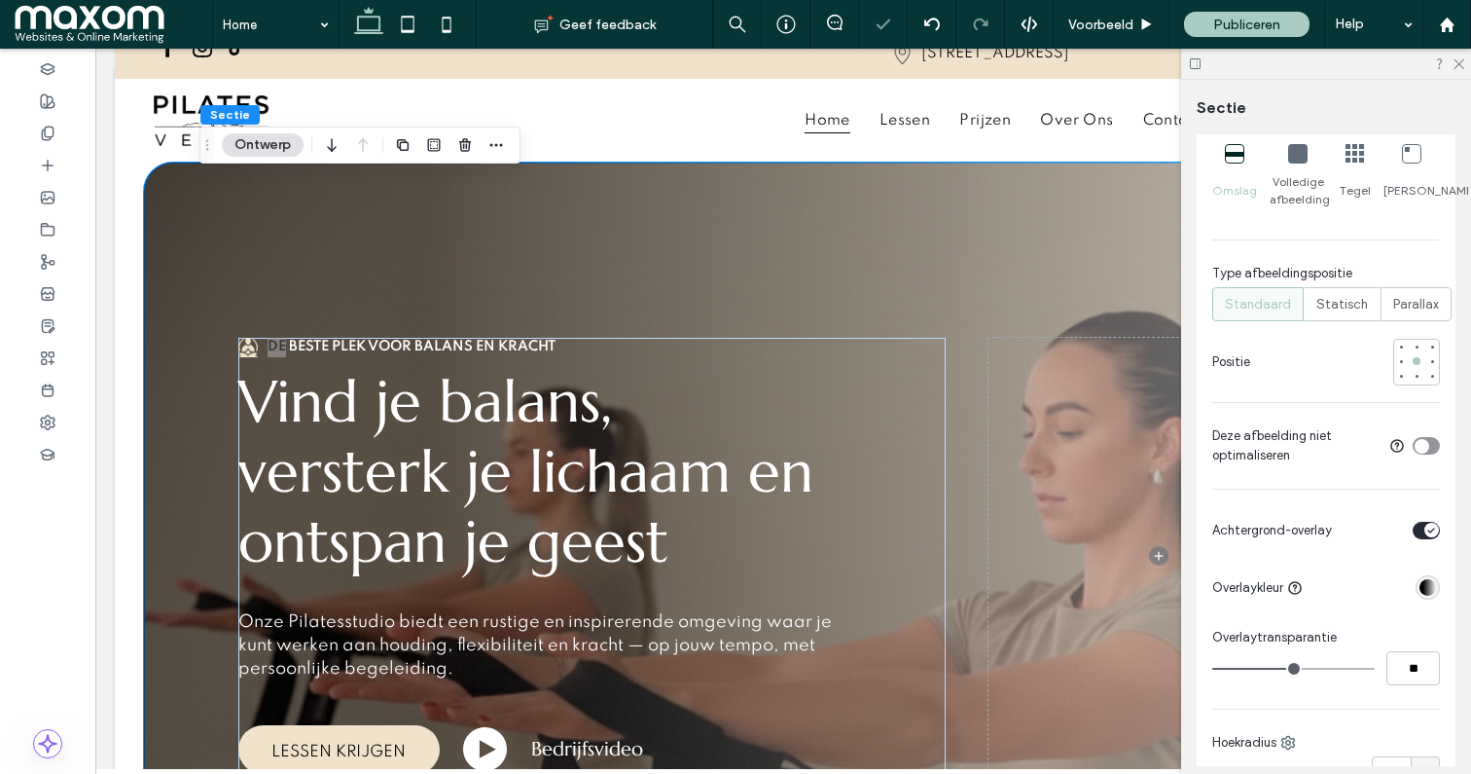
click at [1427, 588] on div "linear-gradient(90deg, rgba(0, 0, 0, 1) 22%, rgba(0, 0, 0, 0) 100%)" at bounding box center [1428, 587] width 17 height 17
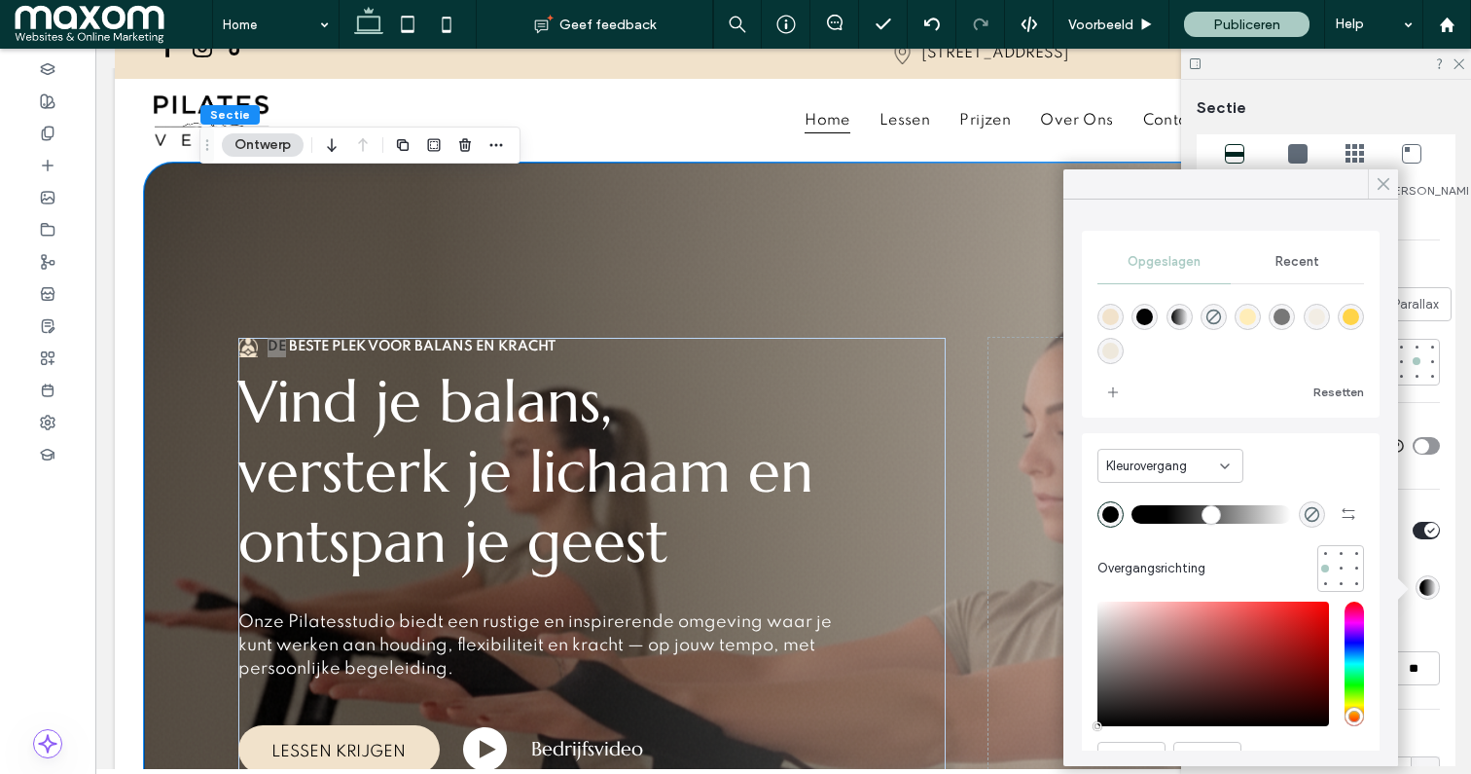
click at [1383, 184] on use at bounding box center [1384, 184] width 10 height 11
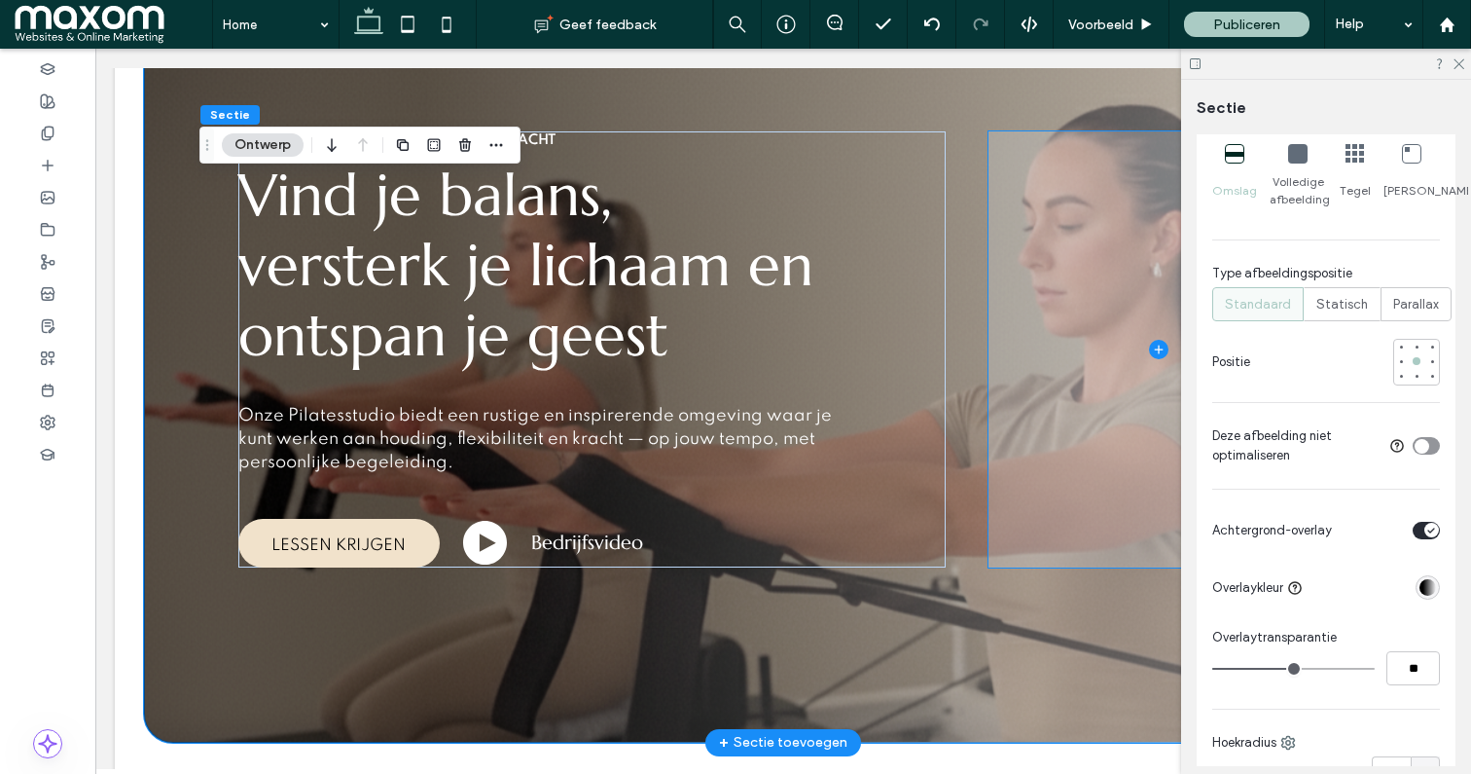
scroll to position [260, 0]
